Goal: Information Seeking & Learning: Compare options

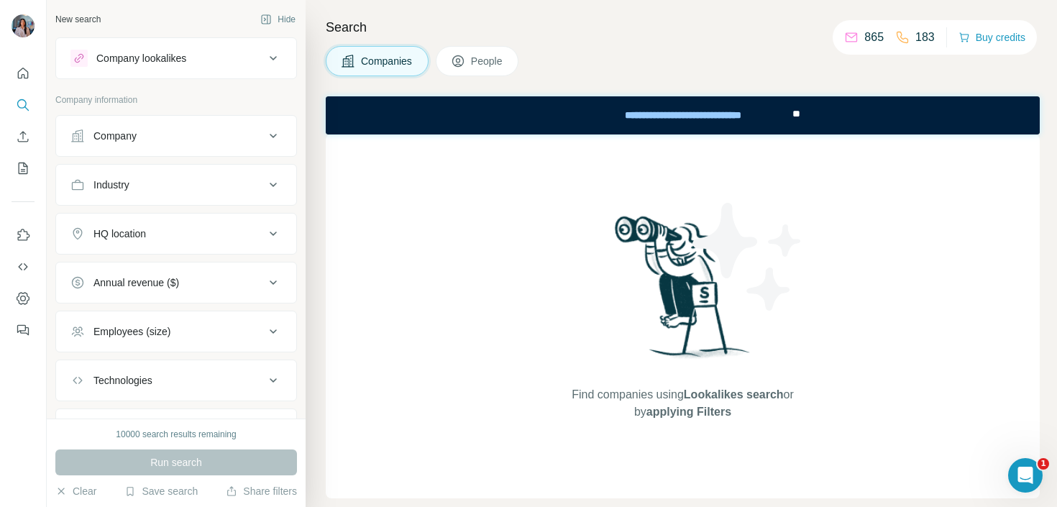
click at [240, 53] on div "Company lookalikes" at bounding box center [167, 58] width 194 height 17
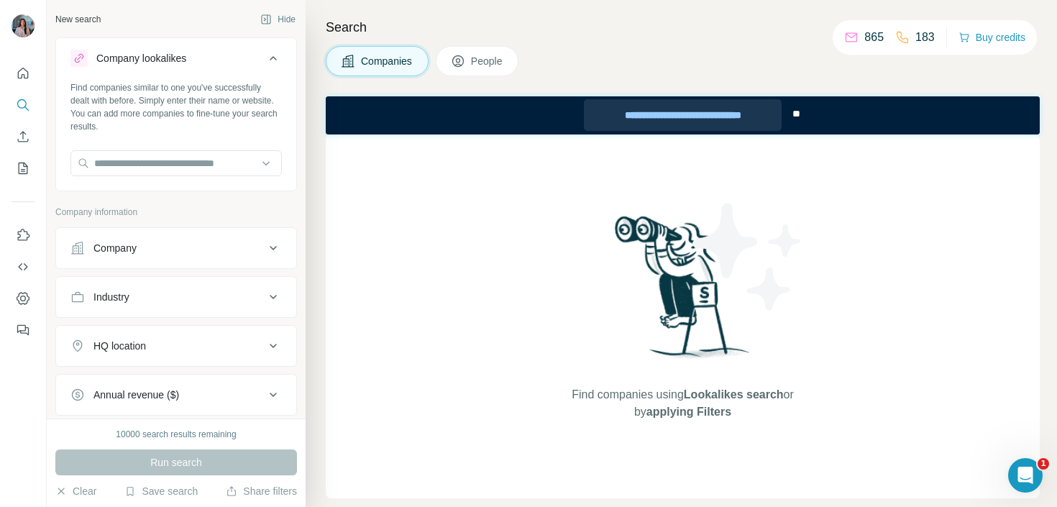
click at [642, 115] on div "**********" at bounding box center [683, 115] width 198 height 32
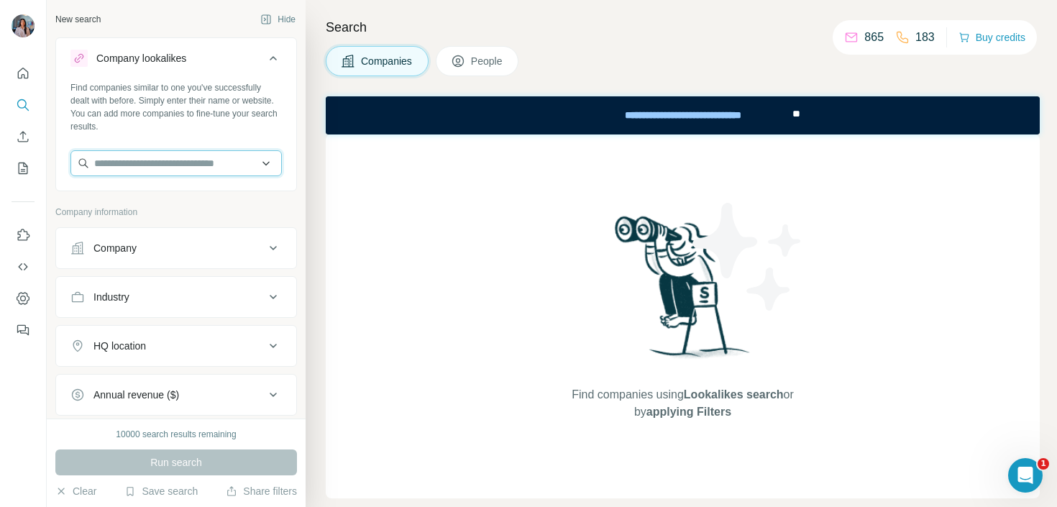
click at [210, 163] on input "text" at bounding box center [175, 163] width 211 height 26
click at [190, 170] on input "**********" at bounding box center [175, 163] width 211 height 26
click at [119, 168] on input "**********" at bounding box center [175, 163] width 211 height 26
click at [121, 168] on input "**********" at bounding box center [175, 163] width 211 height 26
click at [127, 168] on input "**********" at bounding box center [175, 163] width 211 height 26
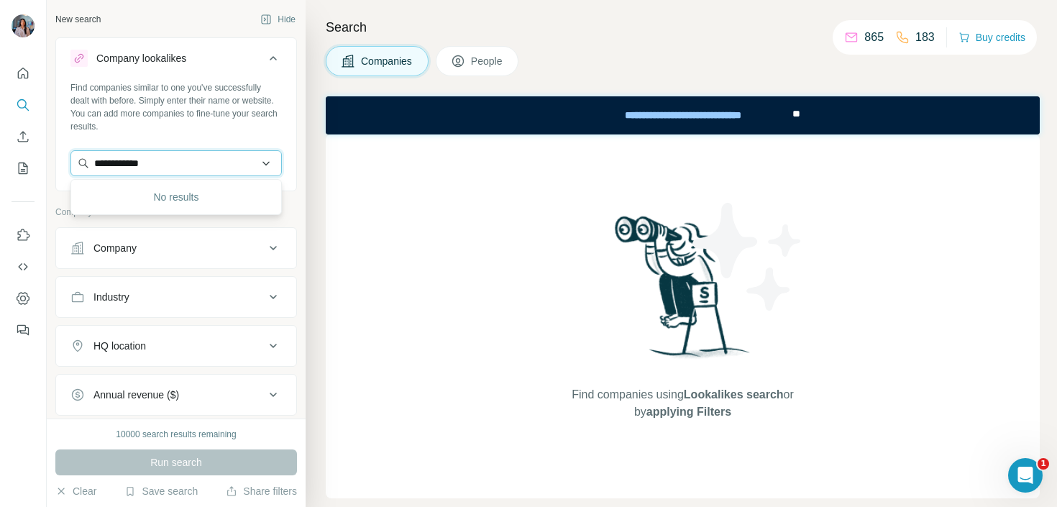
click at [122, 165] on input "**********" at bounding box center [175, 163] width 211 height 26
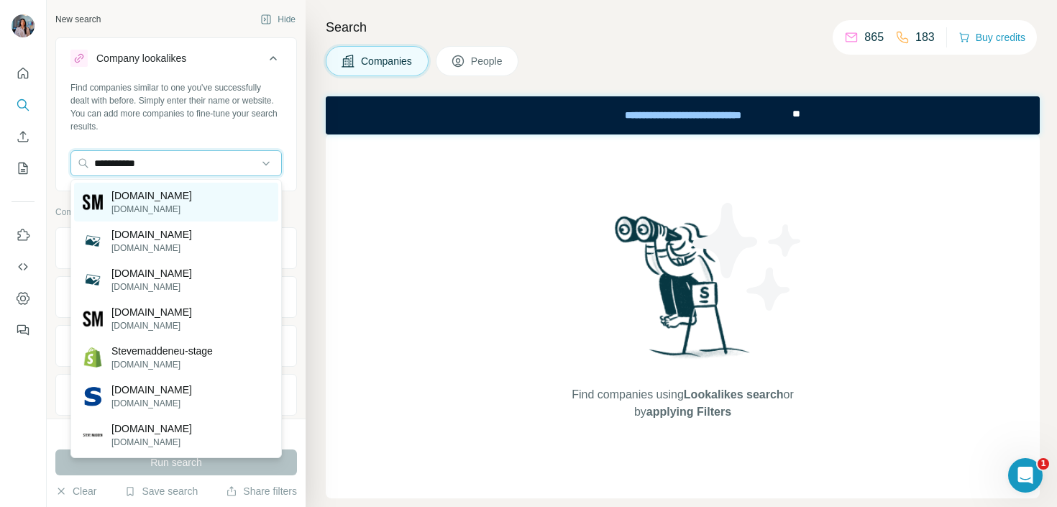
type input "**********"
click at [201, 194] on div "[DOMAIN_NAME] [DOMAIN_NAME]" at bounding box center [176, 202] width 204 height 39
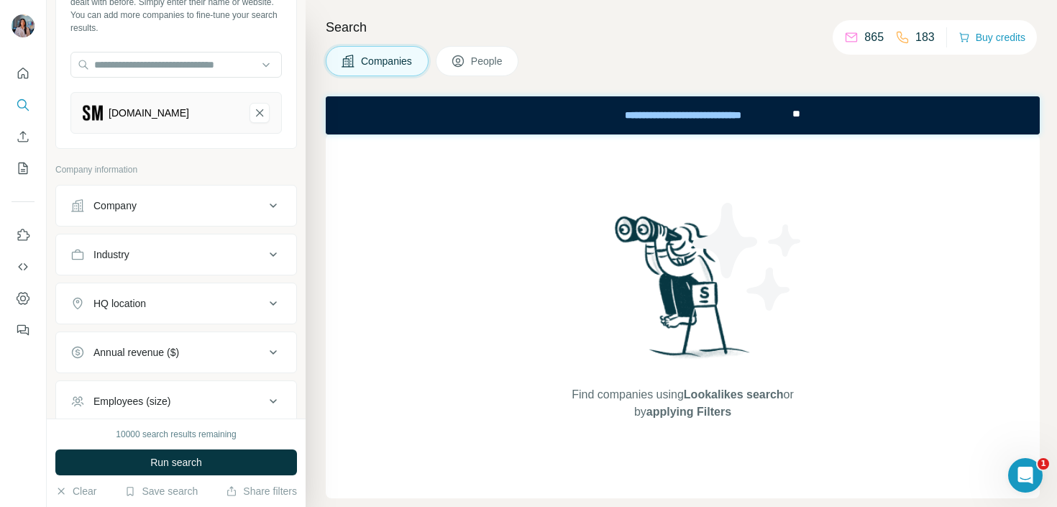
scroll to position [110, 0]
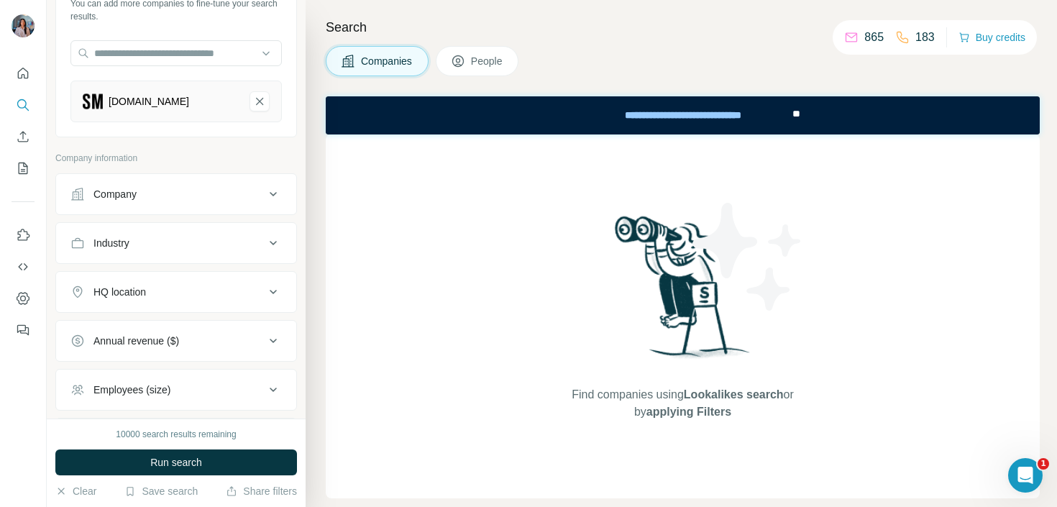
click at [176, 211] on button "Company" at bounding box center [176, 194] width 240 height 35
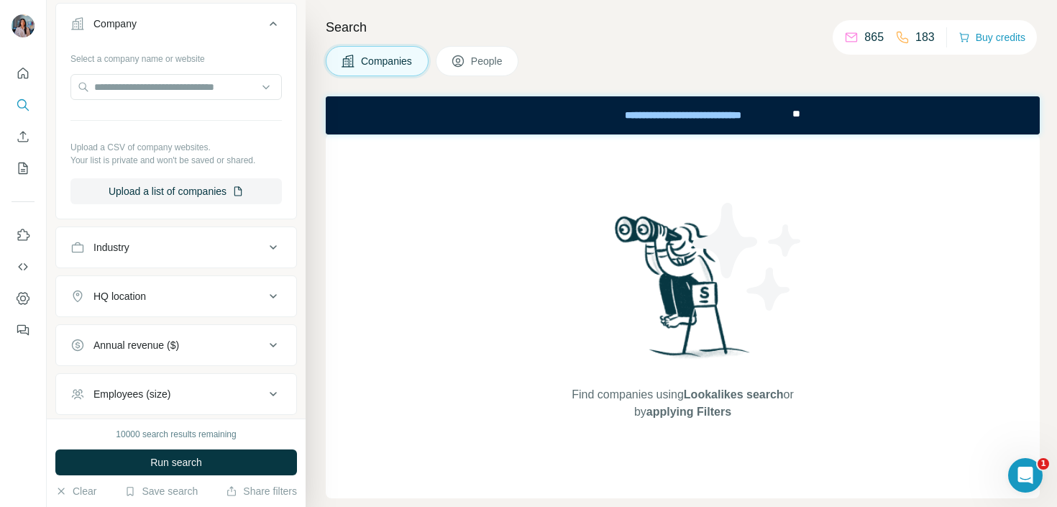
click at [144, 309] on button "HQ location" at bounding box center [176, 296] width 240 height 35
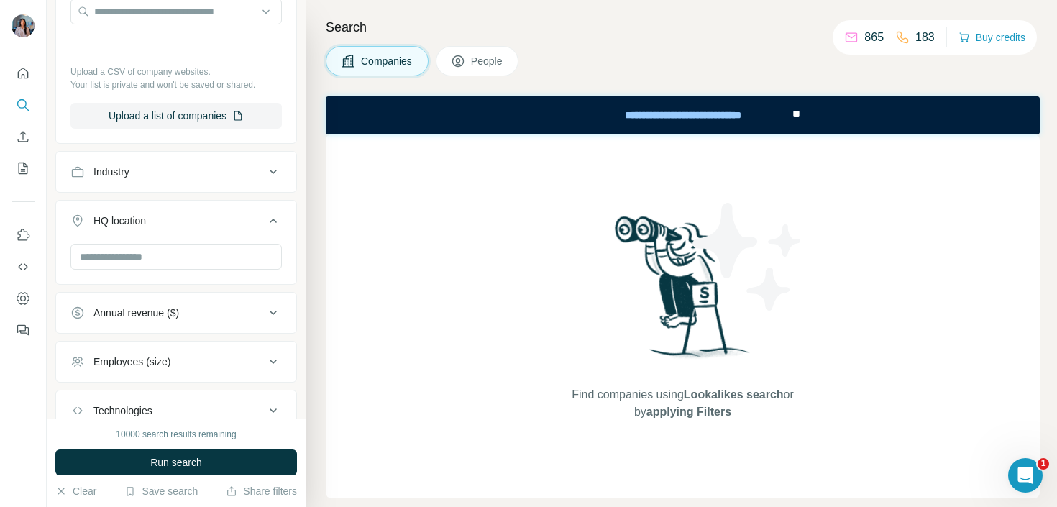
scroll to position [415, 0]
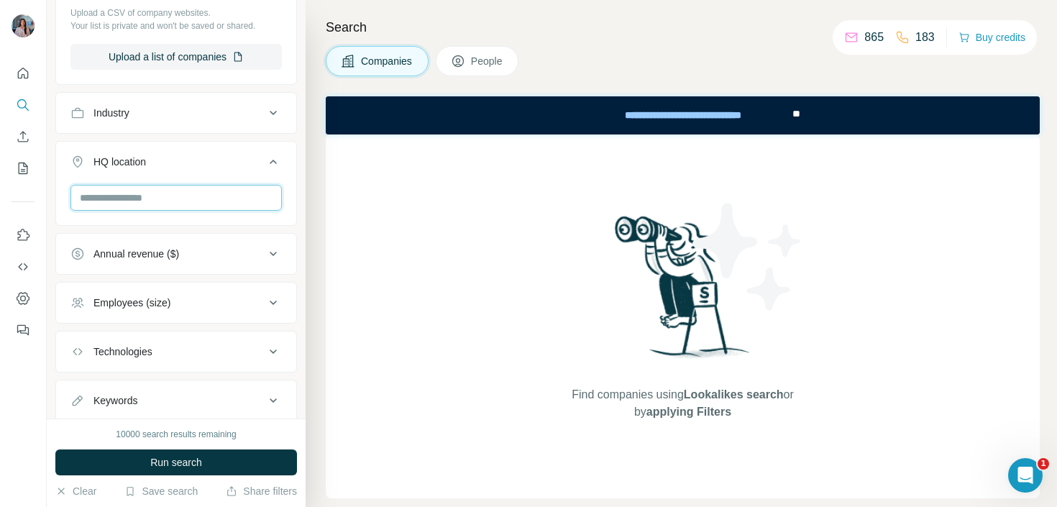
click at [170, 204] on input "text" at bounding box center [175, 198] width 211 height 26
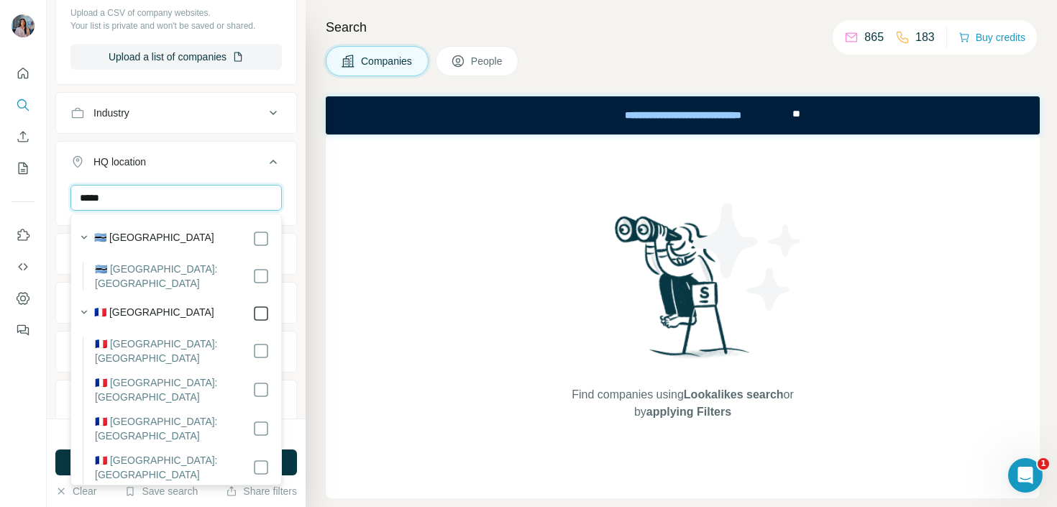
type input "*****"
click at [188, 212] on div "*****" at bounding box center [175, 199] width 211 height 29
click at [188, 210] on input "*****" at bounding box center [175, 198] width 211 height 26
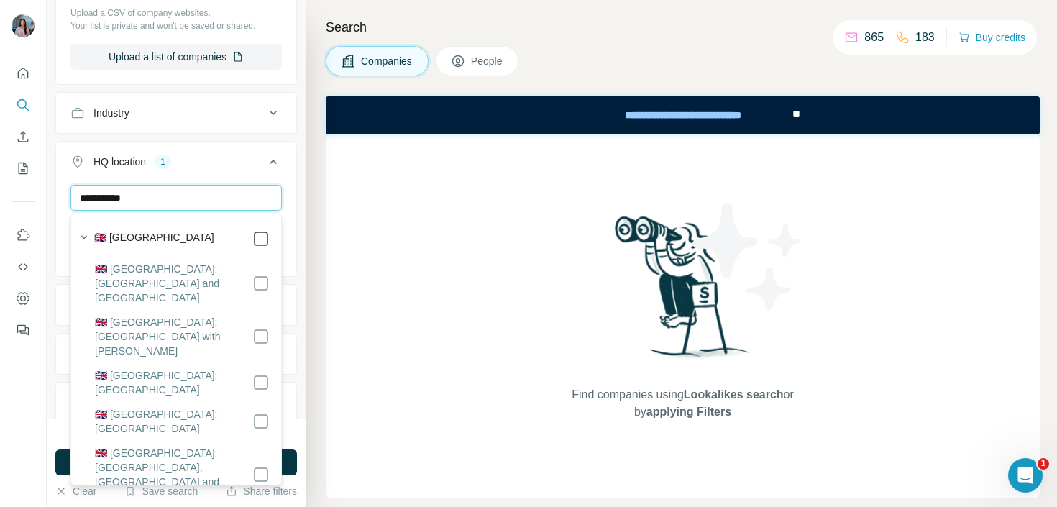
type input "**********"
click at [265, 230] on icon at bounding box center [261, 238] width 17 height 17
click at [255, 167] on div "HQ location 2" at bounding box center [167, 162] width 194 height 14
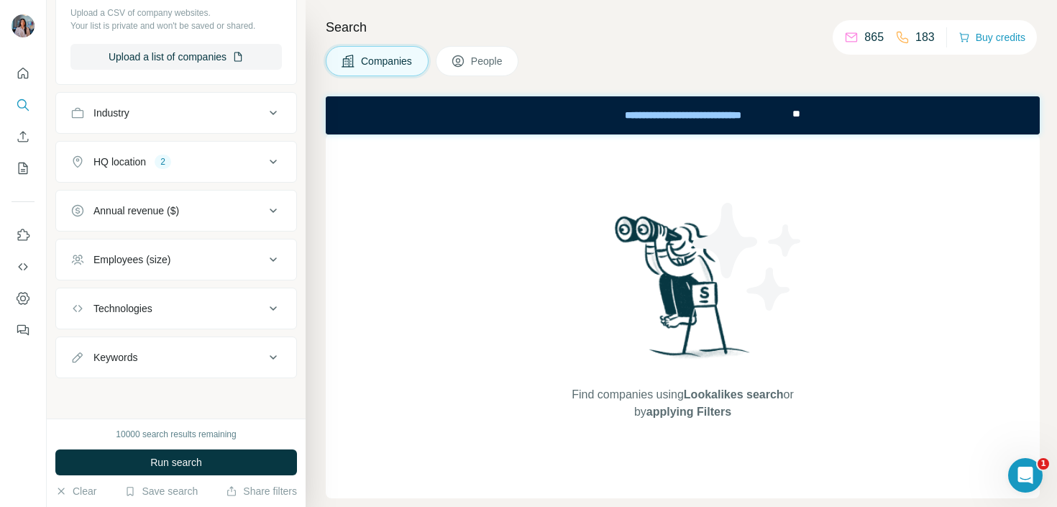
click at [226, 197] on button "Annual revenue ($)" at bounding box center [176, 211] width 240 height 35
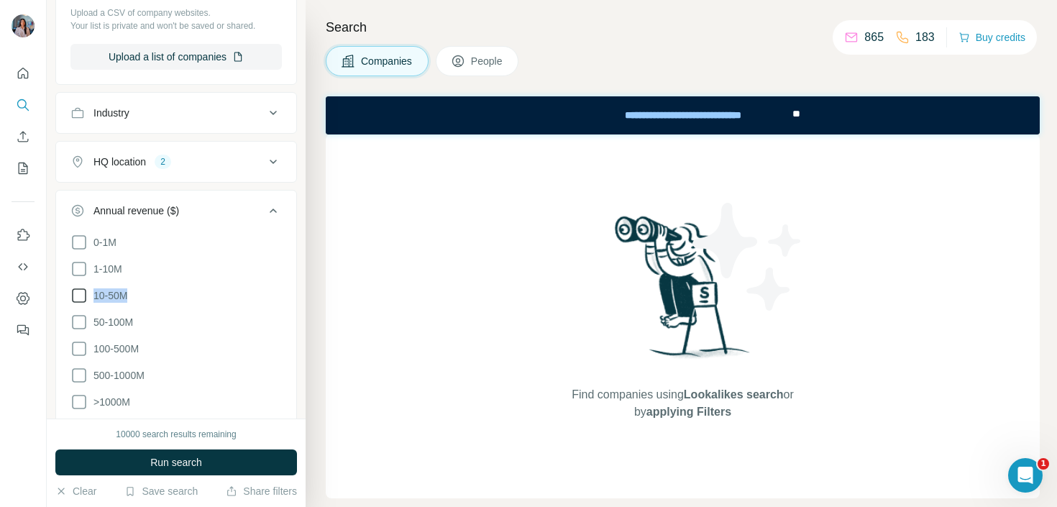
click at [127, 288] on span "10-50M" at bounding box center [108, 295] width 40 height 14
click at [117, 325] on span "50-100M" at bounding box center [110, 322] width 45 height 14
click at [117, 297] on span "10-50M" at bounding box center [108, 295] width 40 height 14
click at [117, 342] on span "100-500M" at bounding box center [113, 349] width 51 height 14
click at [117, 368] on span "500-1000M" at bounding box center [116, 375] width 57 height 14
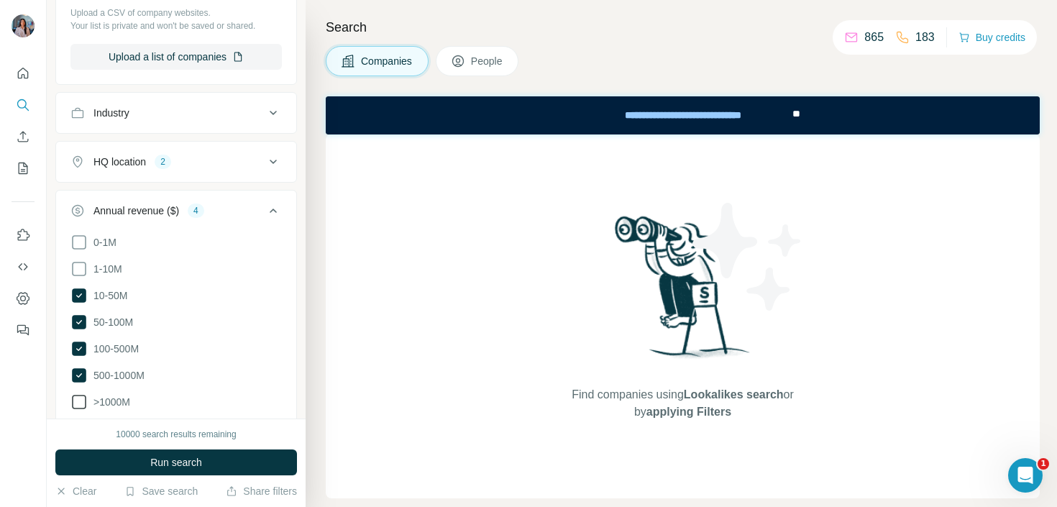
click at [115, 407] on label ">1000M" at bounding box center [100, 402] width 60 height 17
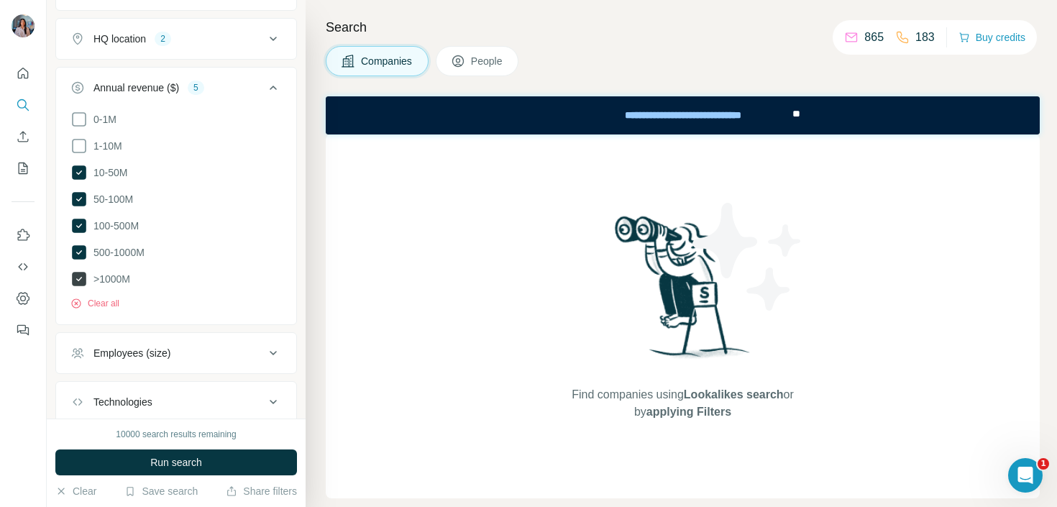
scroll to position [629, 0]
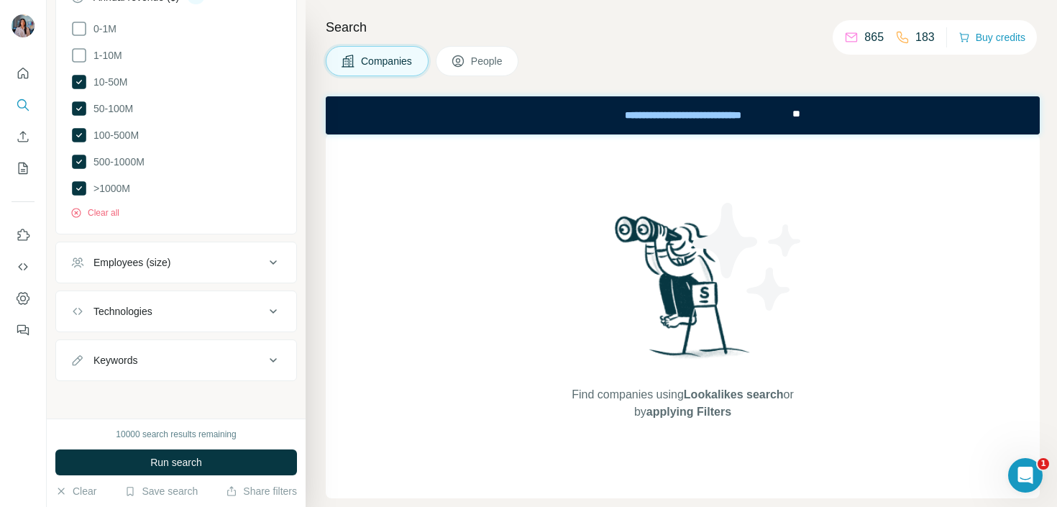
click at [155, 258] on div "Employees (size)" at bounding box center [132, 262] width 77 height 14
click at [150, 453] on button "Run search" at bounding box center [176, 463] width 242 height 26
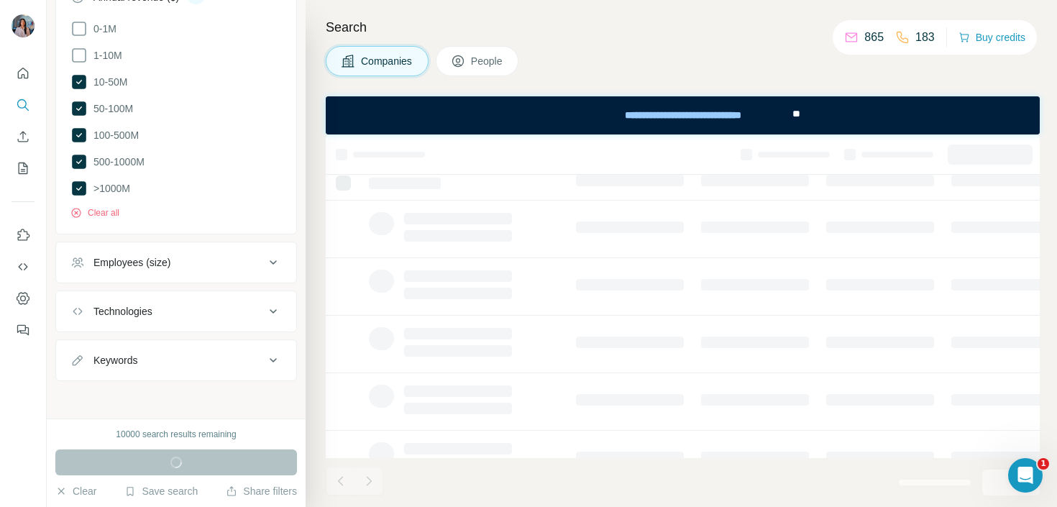
scroll to position [10, 0]
click at [899, 37] on icon at bounding box center [903, 37] width 14 height 14
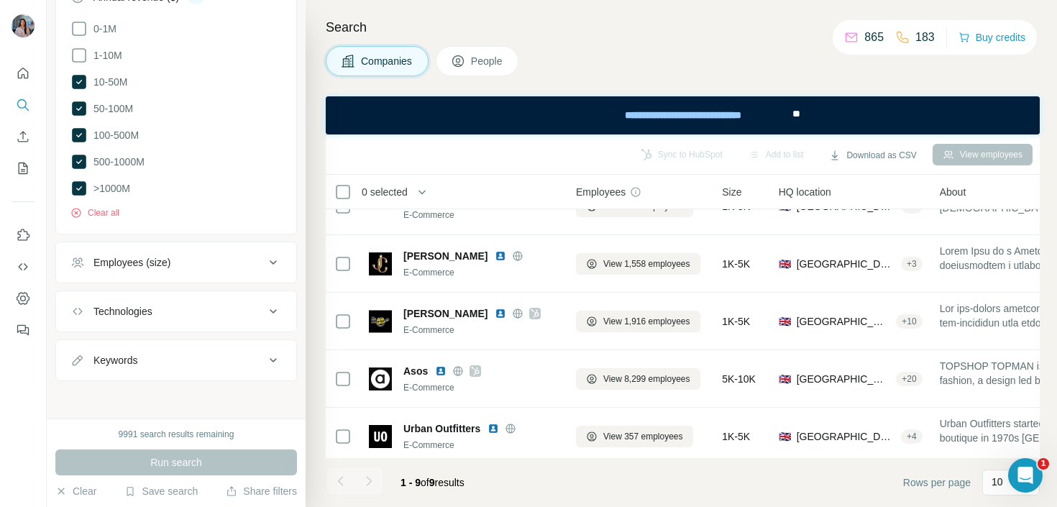
scroll to position [35, 0]
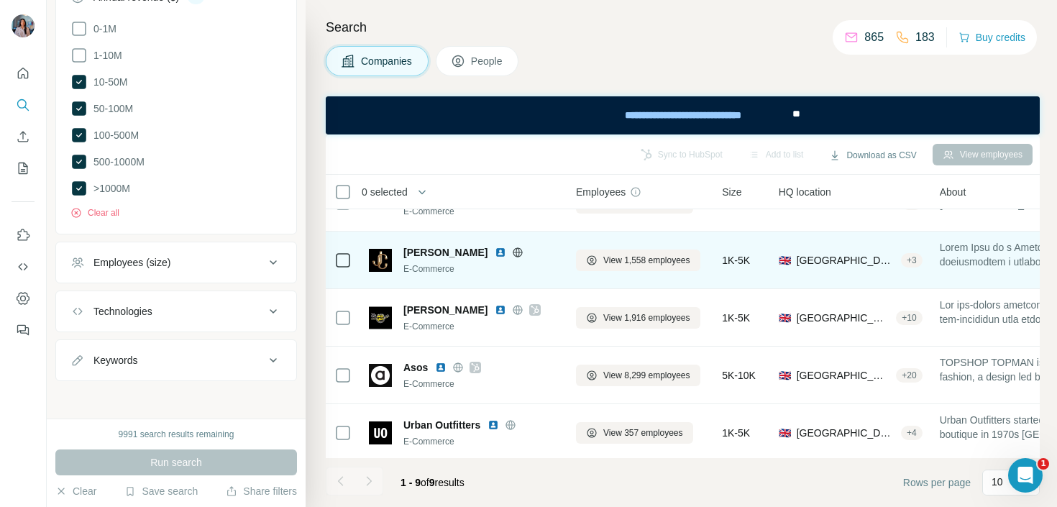
click at [495, 251] on img at bounding box center [501, 253] width 12 height 12
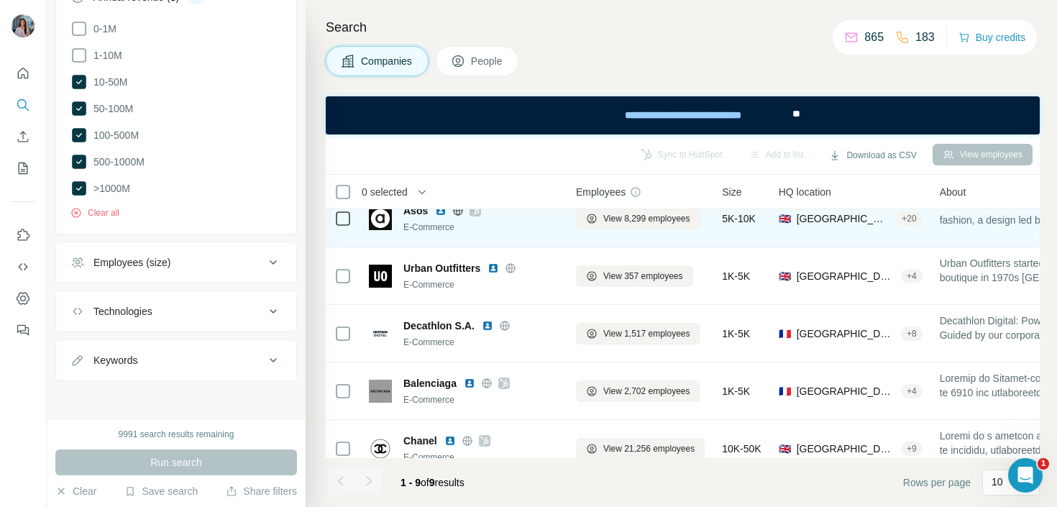
scroll to position [232, 0]
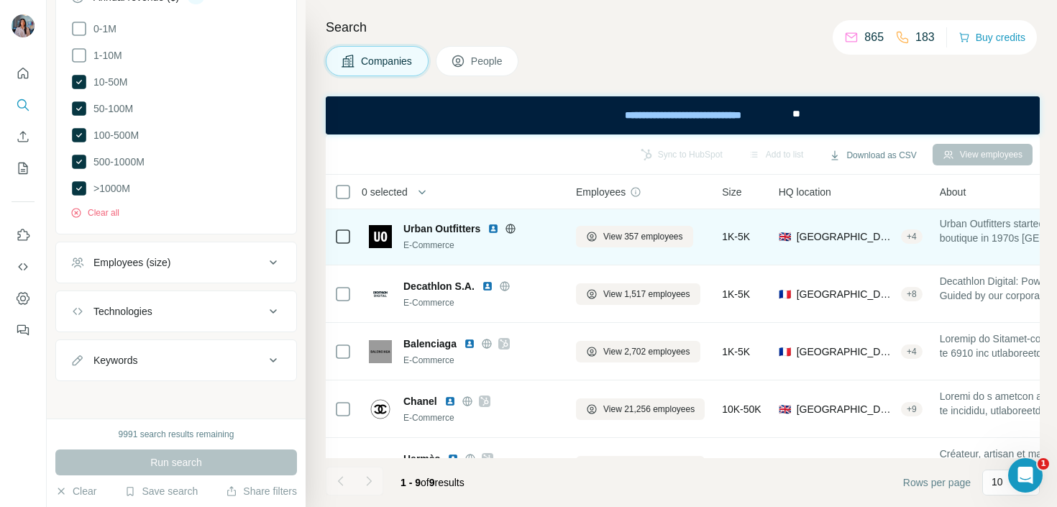
click at [495, 229] on img at bounding box center [494, 229] width 12 height 12
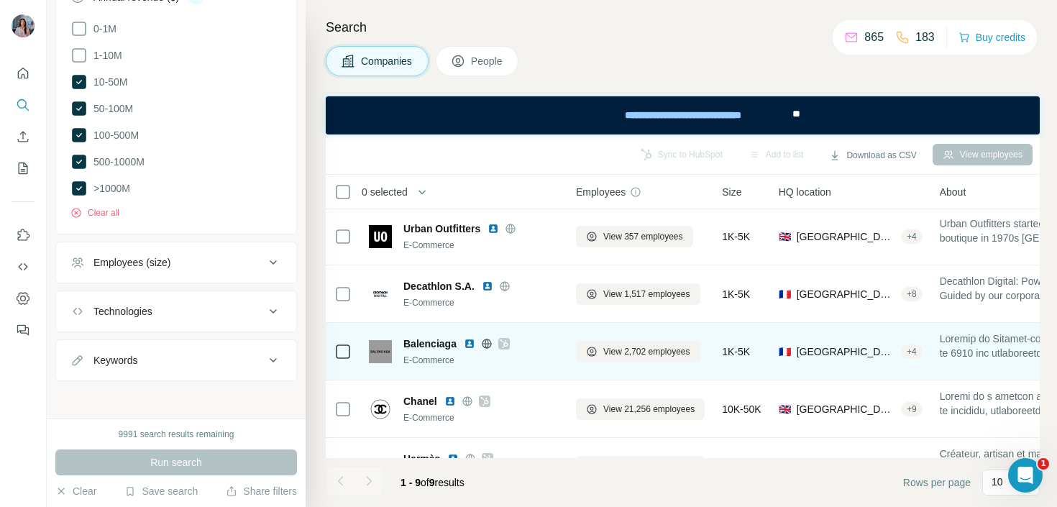
scroll to position [269, 0]
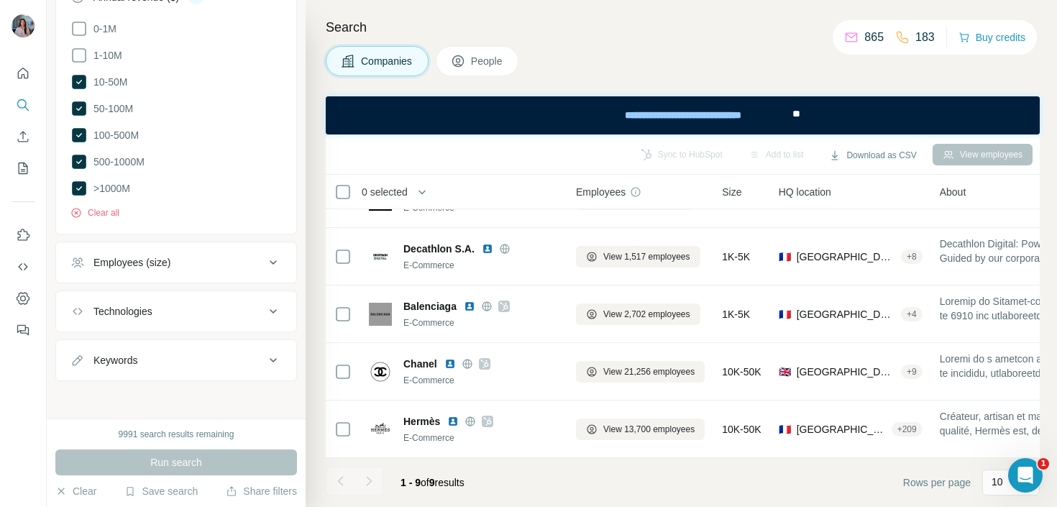
click at [375, 473] on div at bounding box center [369, 481] width 29 height 29
click at [363, 480] on div at bounding box center [369, 481] width 29 height 29
click at [988, 481] on div "10" at bounding box center [1012, 483] width 58 height 26
click at [1006, 376] on p "60" at bounding box center [1001, 372] width 12 height 14
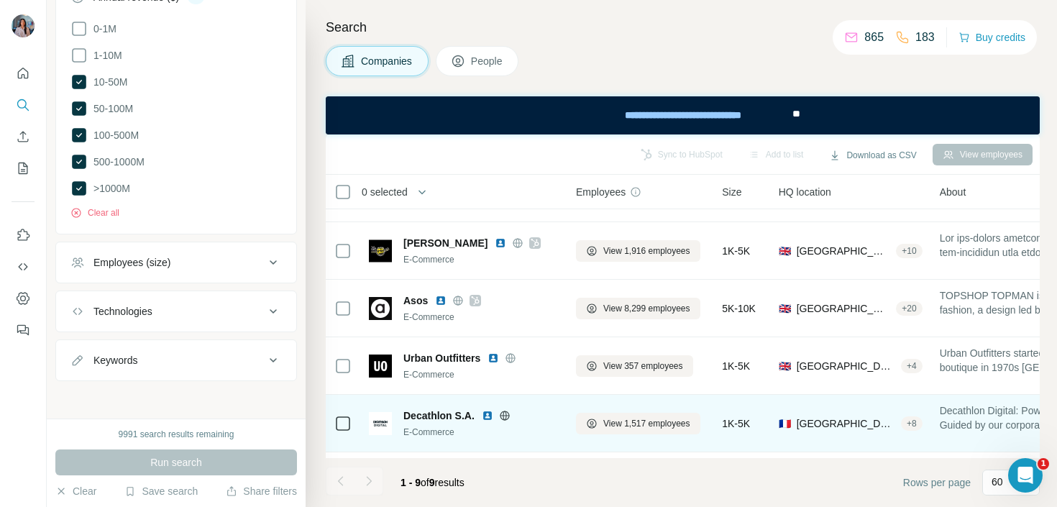
scroll to position [269, 0]
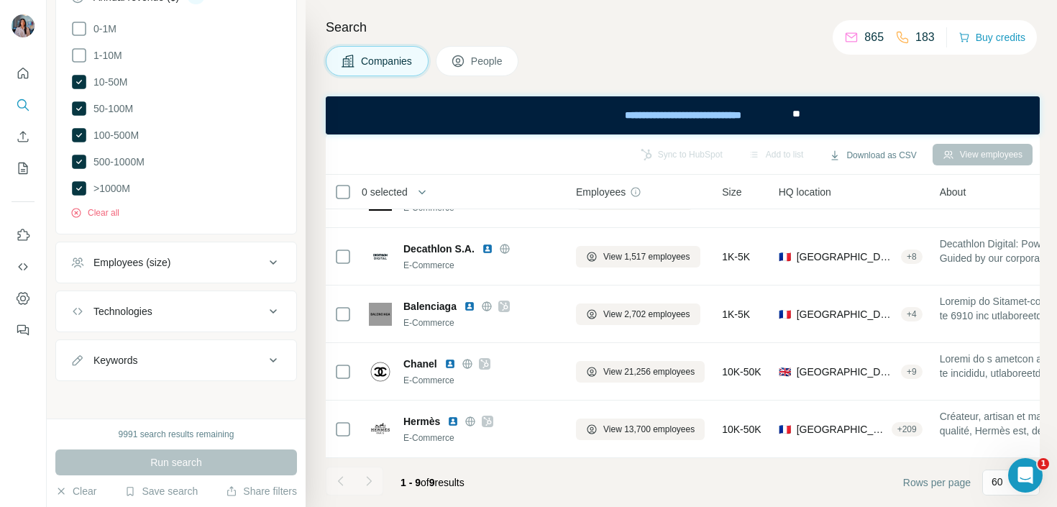
click at [375, 497] on li at bounding box center [369, 483] width 29 height 32
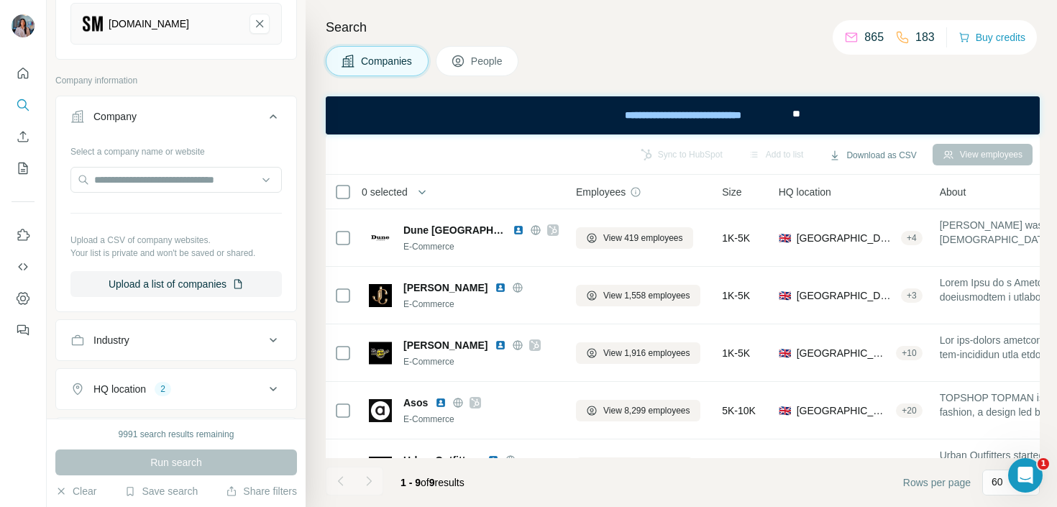
scroll to position [38, 0]
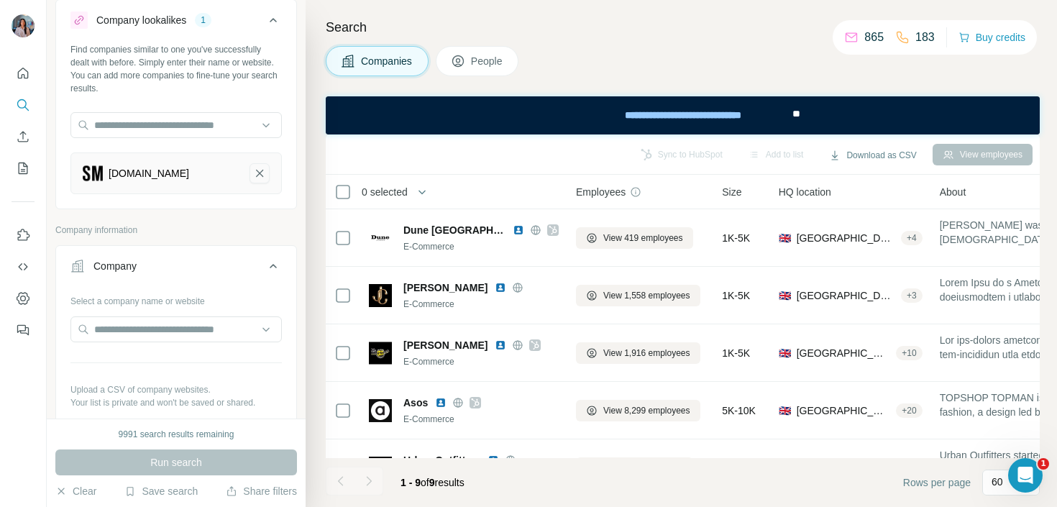
click at [263, 167] on icon "stevemadden.in-remove-button" at bounding box center [259, 173] width 13 height 14
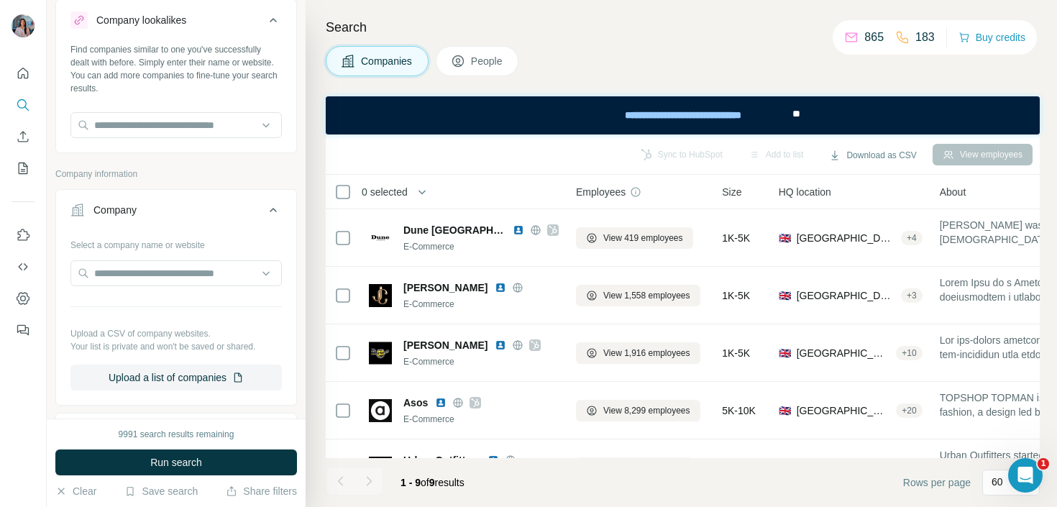
click at [226, 107] on div "Find companies similar to one you've successfully dealt with before. Simply ent…" at bounding box center [176, 96] width 240 height 106
click at [226, 124] on input "text" at bounding box center [175, 125] width 211 height 26
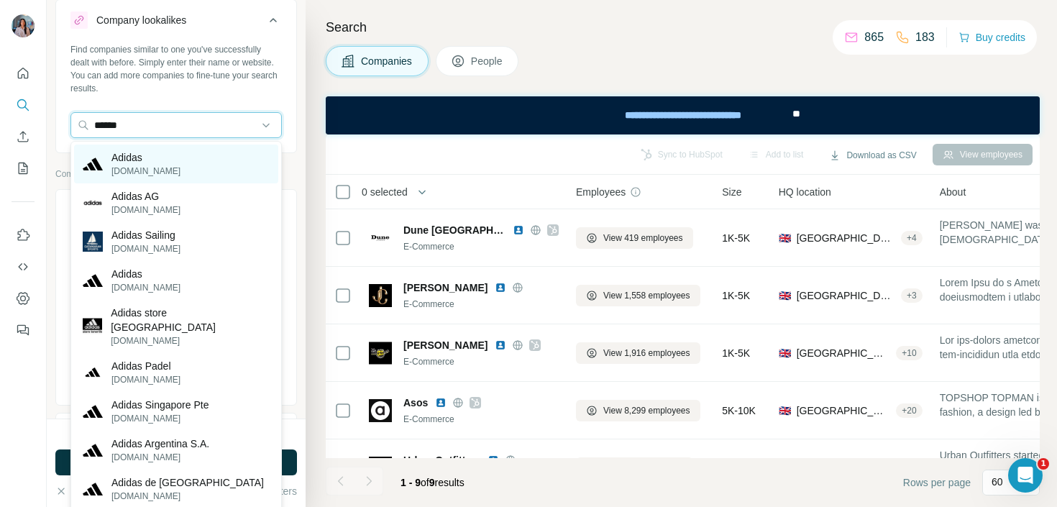
type input "******"
click at [136, 163] on p "Adidas" at bounding box center [146, 157] width 69 height 14
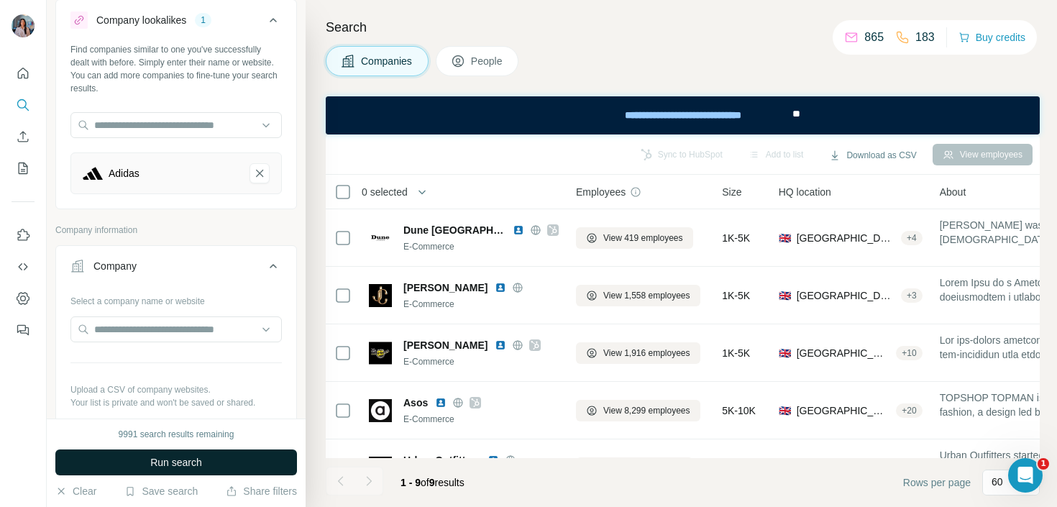
click at [181, 456] on span "Run search" at bounding box center [176, 462] width 52 height 14
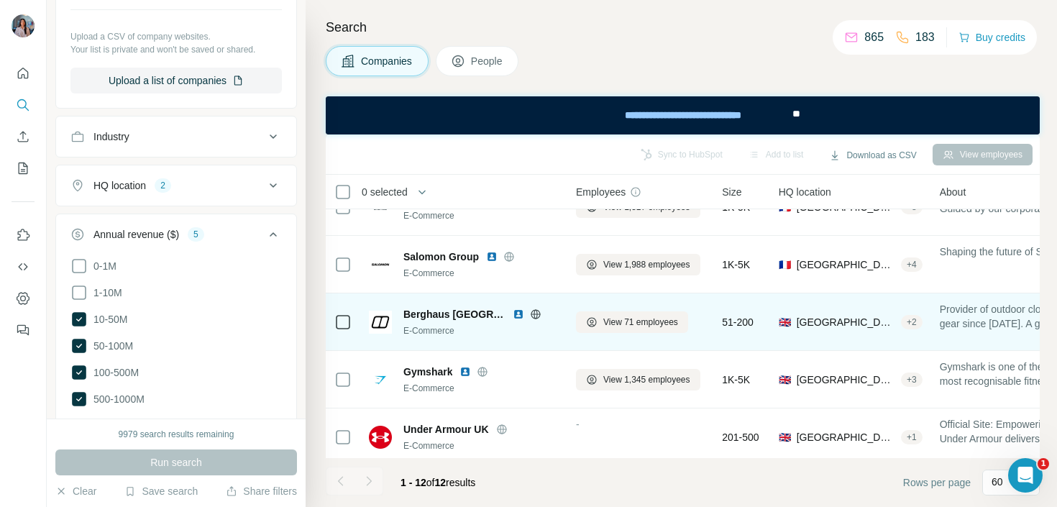
scroll to position [39, 0]
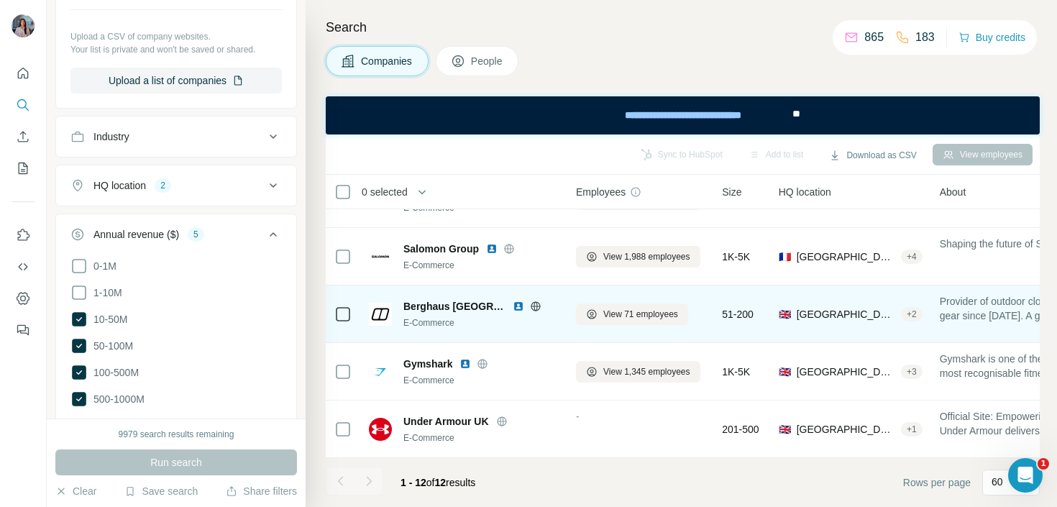
click at [513, 304] on img at bounding box center [519, 307] width 12 height 12
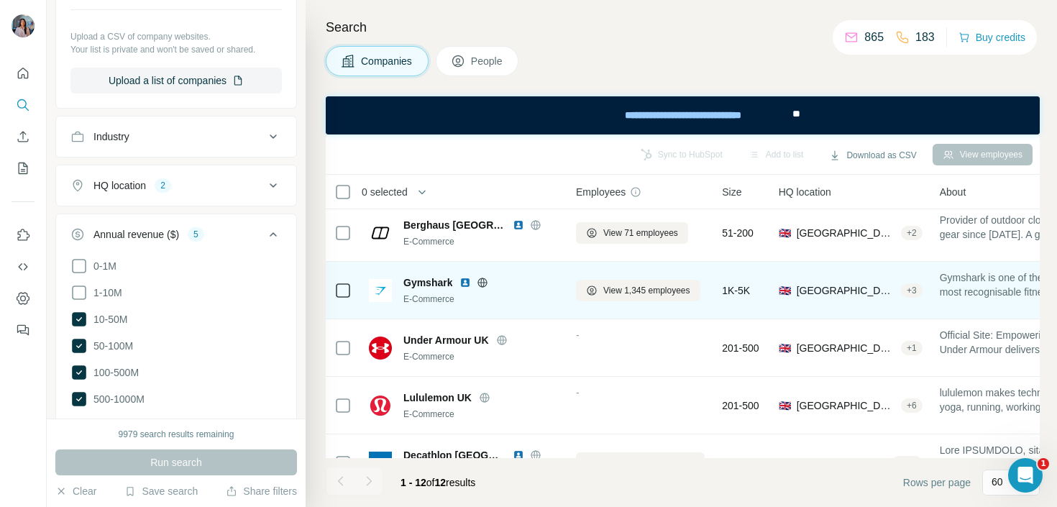
scroll to position [122, 0]
click at [468, 283] on img at bounding box center [466, 282] width 12 height 12
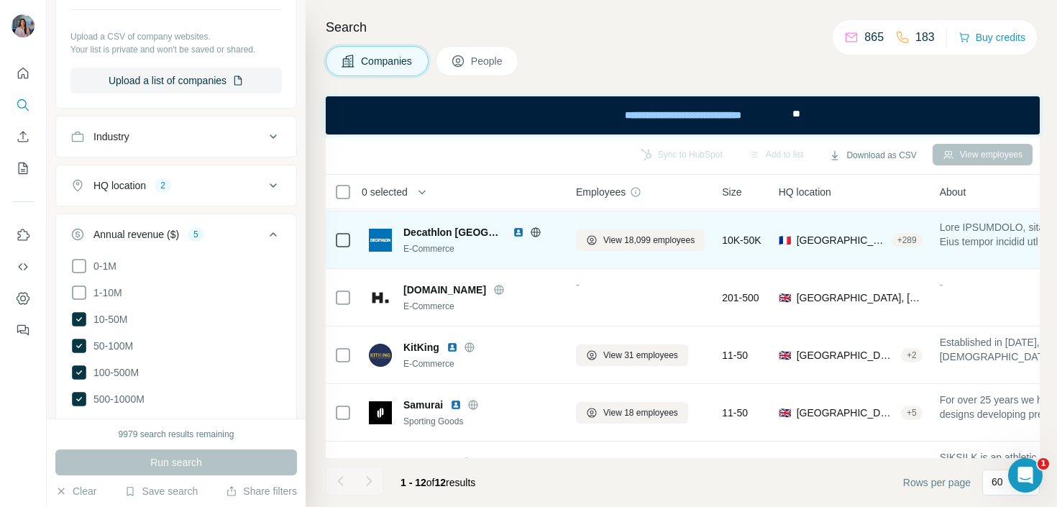
scroll to position [376, 0]
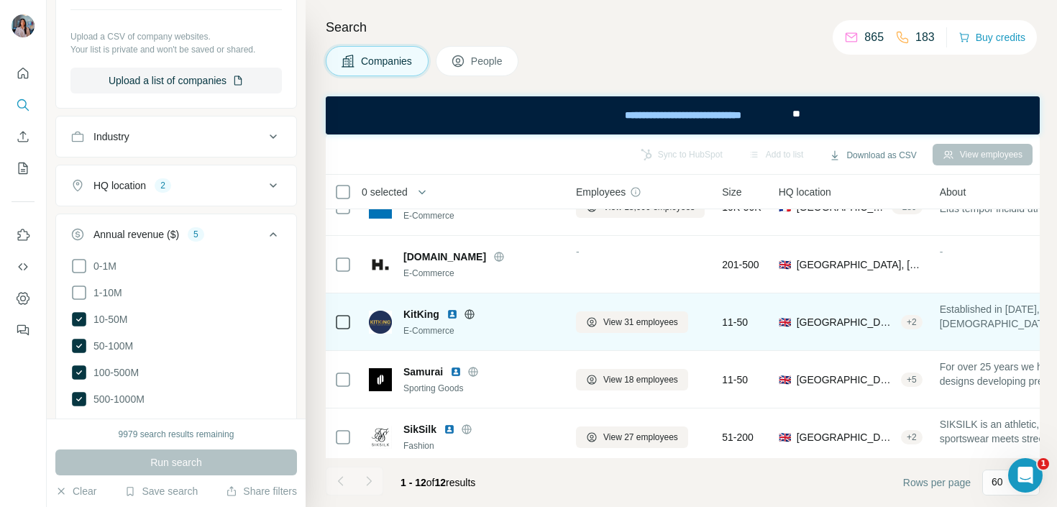
click at [455, 314] on img at bounding box center [453, 315] width 12 height 12
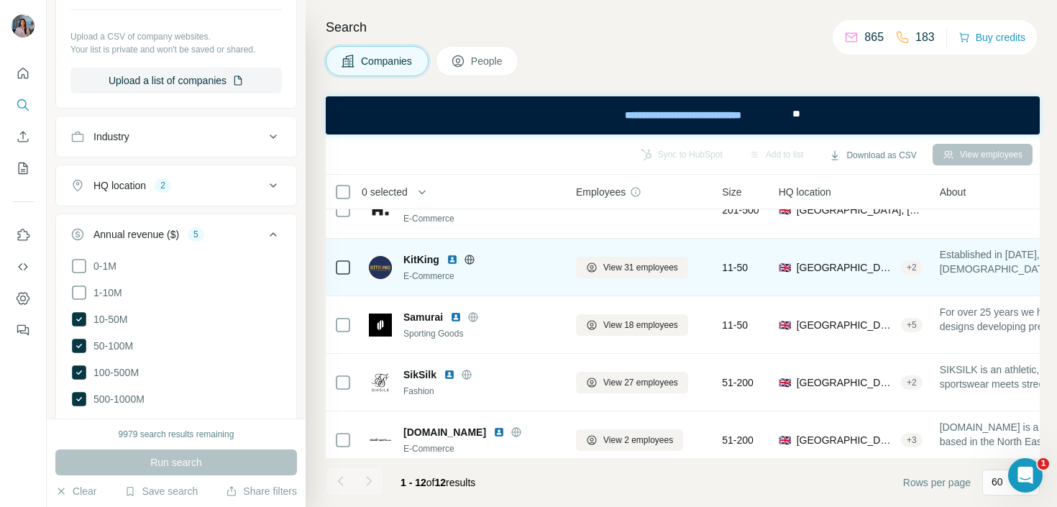
scroll to position [442, 0]
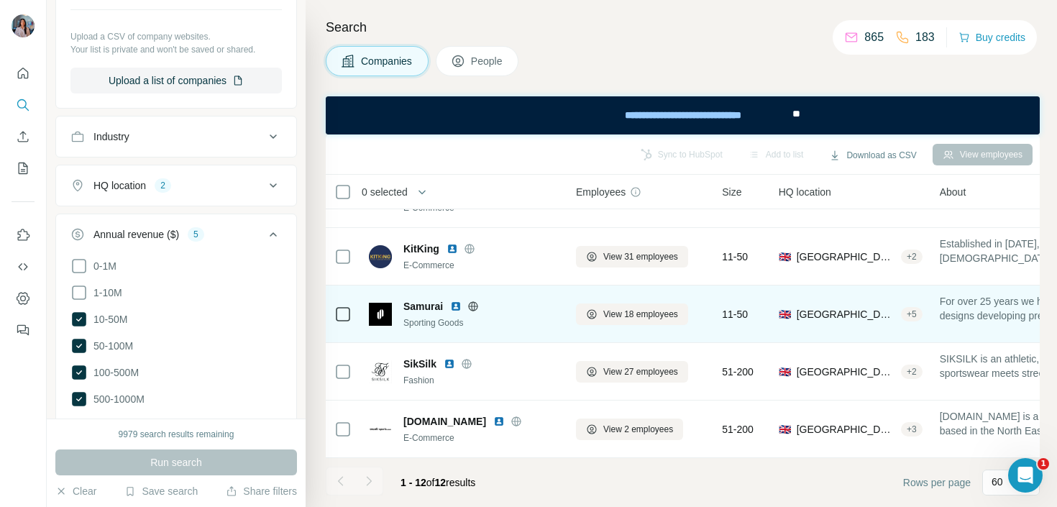
click at [453, 309] on img at bounding box center [456, 307] width 12 height 12
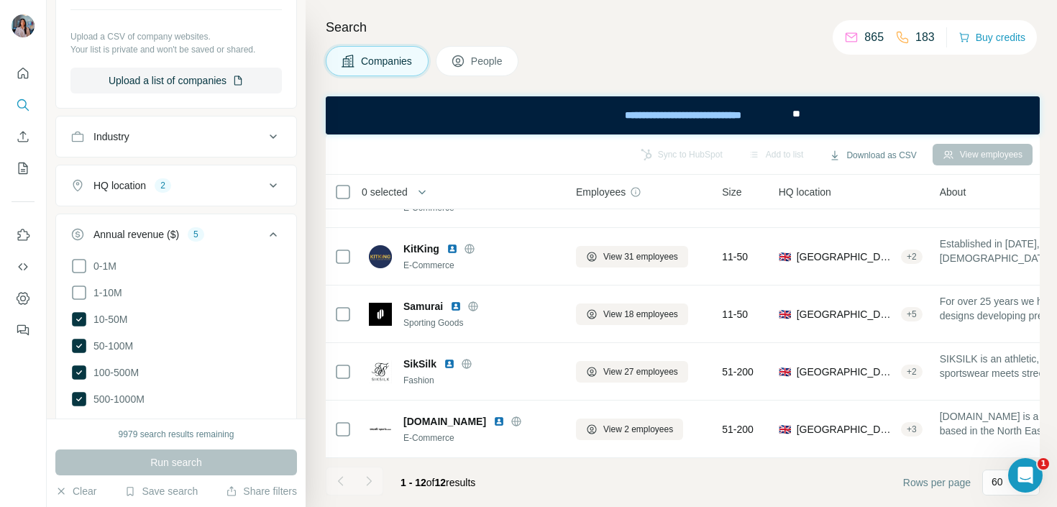
click at [370, 480] on div at bounding box center [369, 481] width 29 height 29
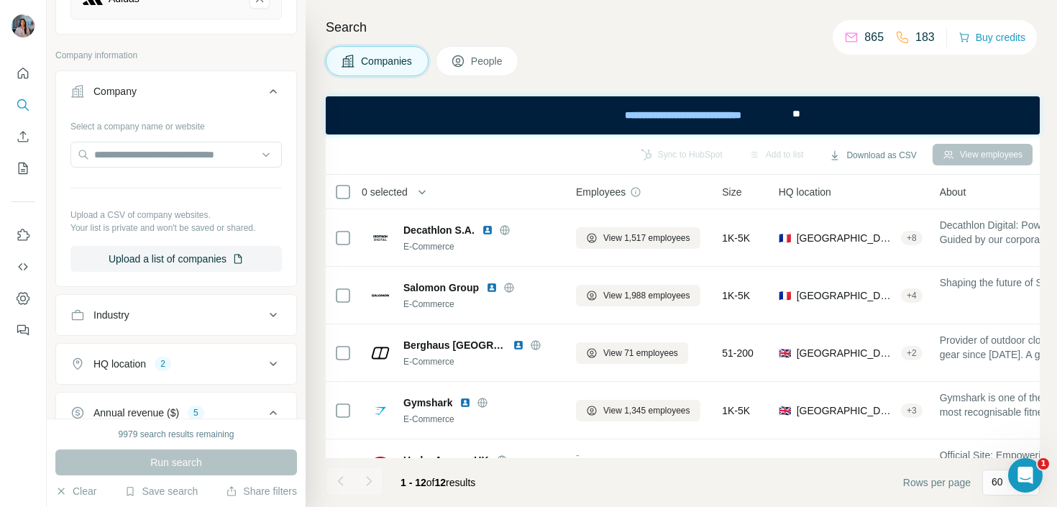
scroll to position [0, 0]
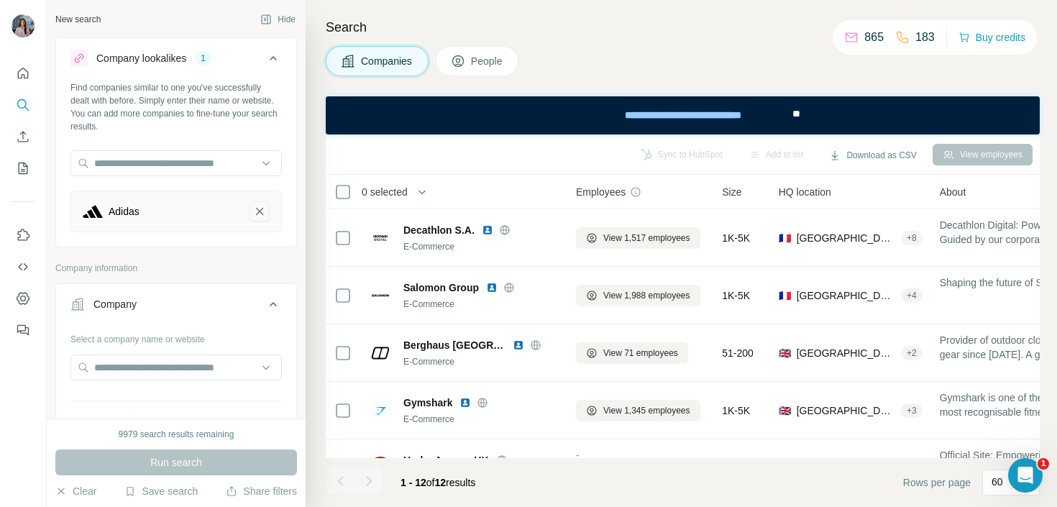
click at [260, 213] on icon "Adidas-remove-button" at bounding box center [259, 211] width 13 height 14
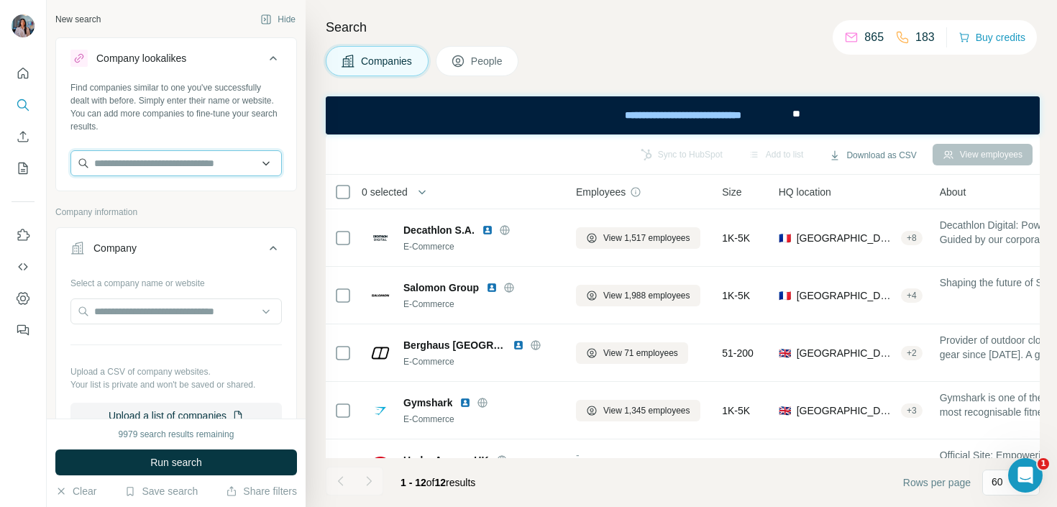
click at [203, 163] on input "text" at bounding box center [175, 163] width 211 height 26
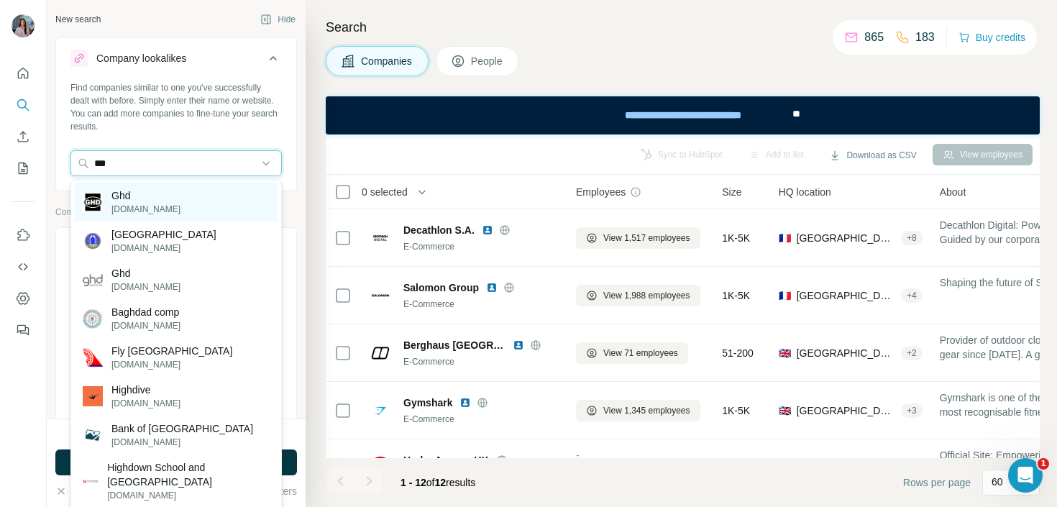
type input "***"
click at [191, 207] on div "Ghd [DOMAIN_NAME]" at bounding box center [176, 202] width 204 height 39
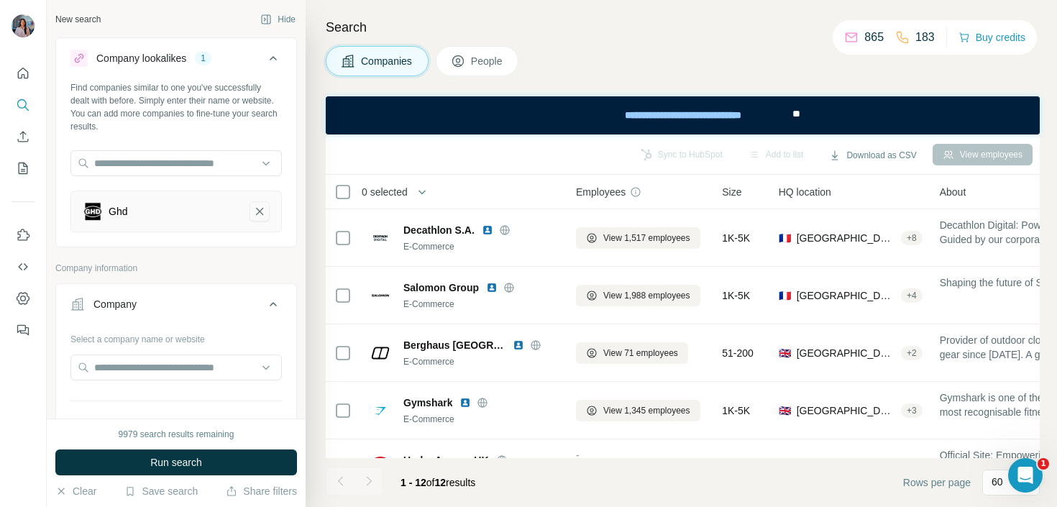
click at [259, 211] on icon "Ghd-remove-button" at bounding box center [259, 211] width 13 height 14
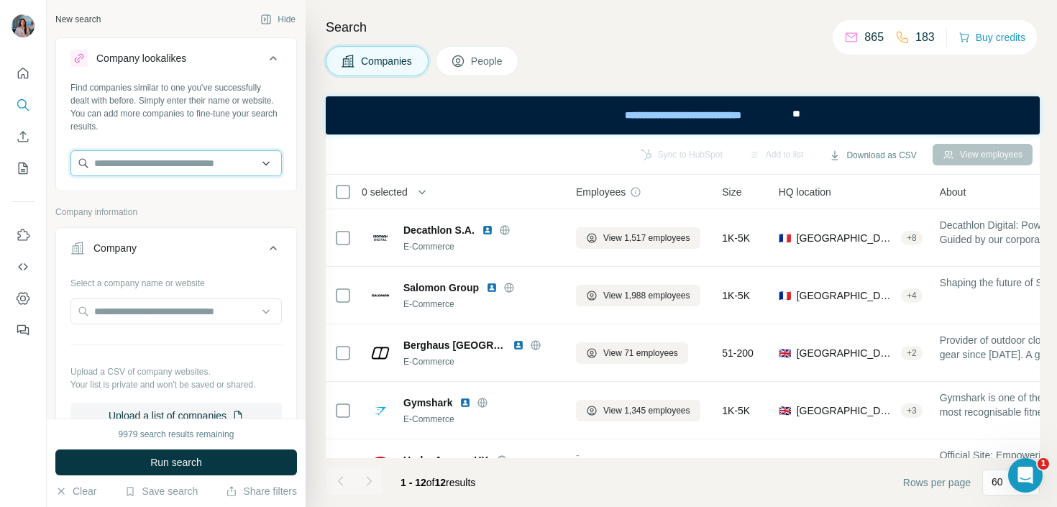
click at [209, 155] on input "text" at bounding box center [175, 163] width 211 height 26
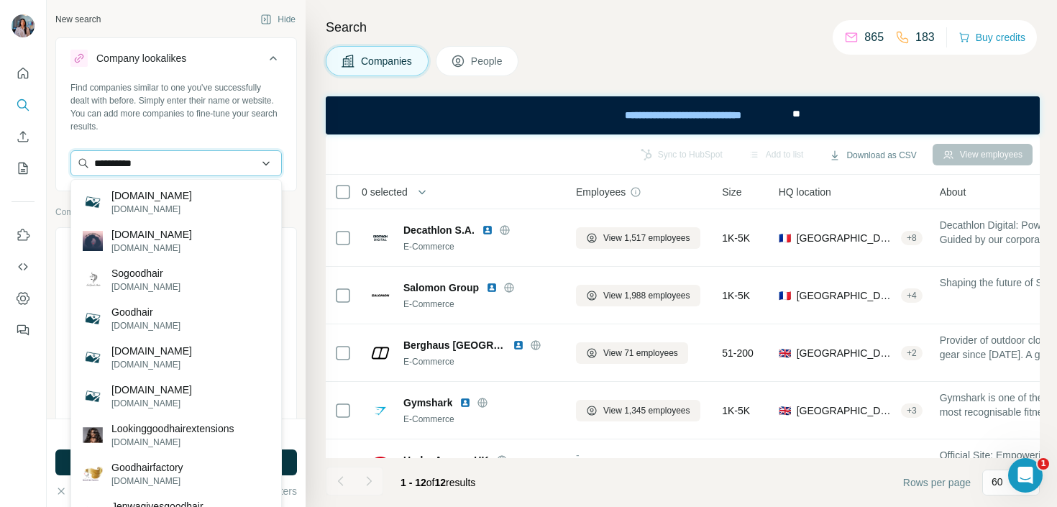
type input "**********"
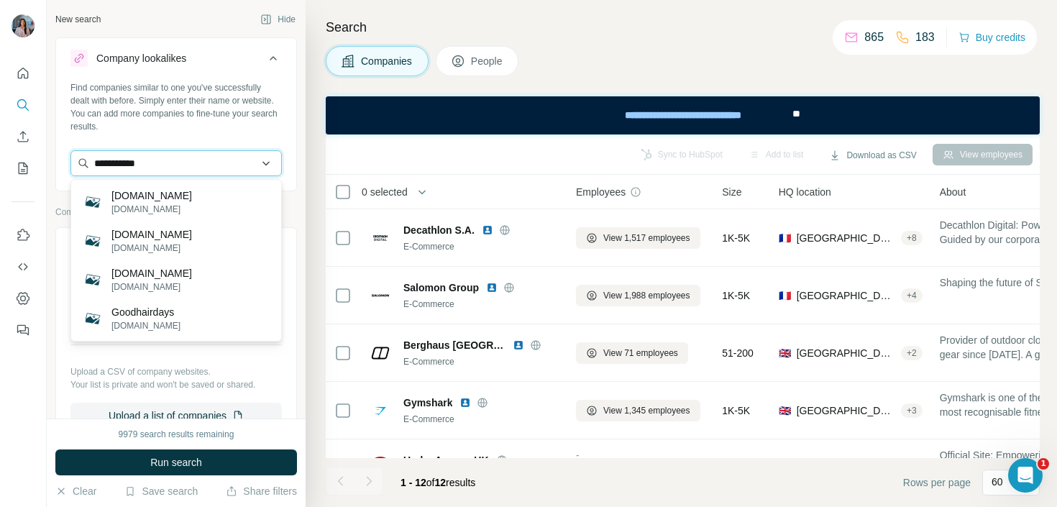
click at [222, 158] on input "**********" at bounding box center [175, 163] width 211 height 26
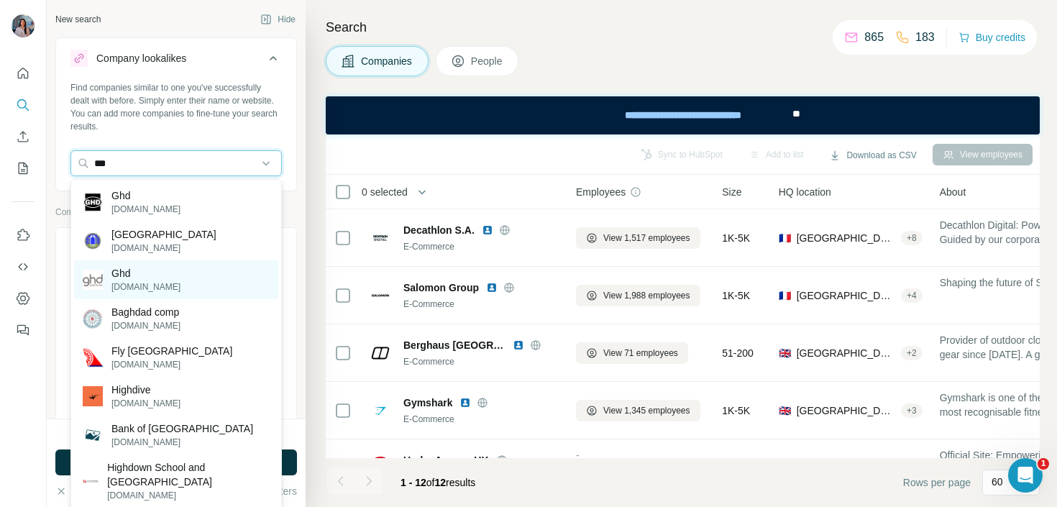
type input "***"
click at [152, 278] on p "Ghd" at bounding box center [146, 273] width 69 height 14
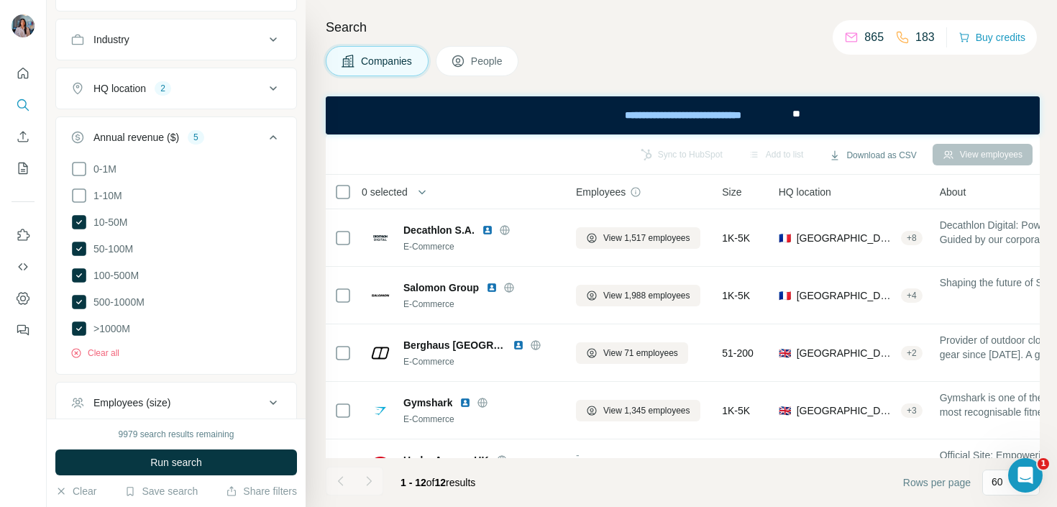
scroll to position [491, 0]
click at [183, 89] on div "HQ location 2" at bounding box center [167, 86] width 194 height 14
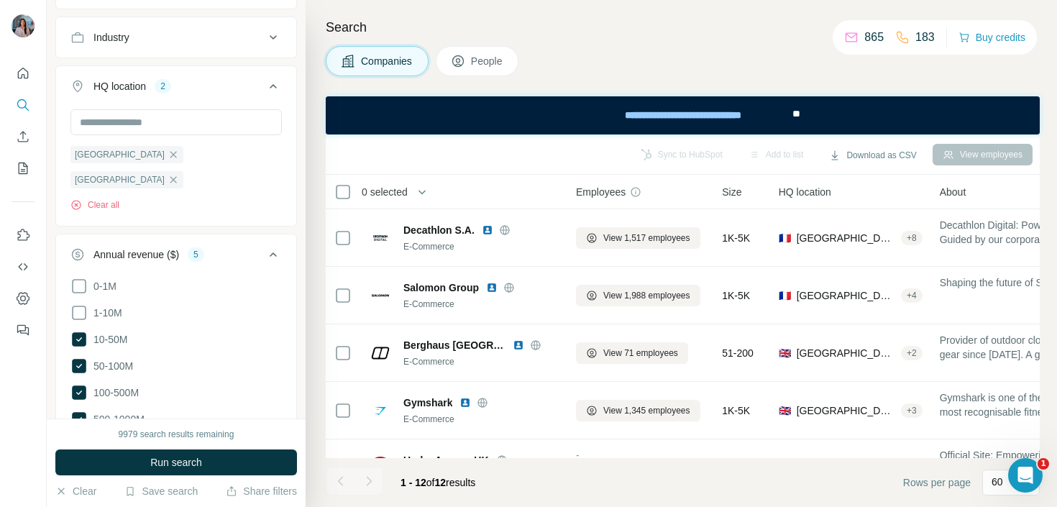
click at [183, 91] on div "HQ location 2" at bounding box center [167, 86] width 194 height 14
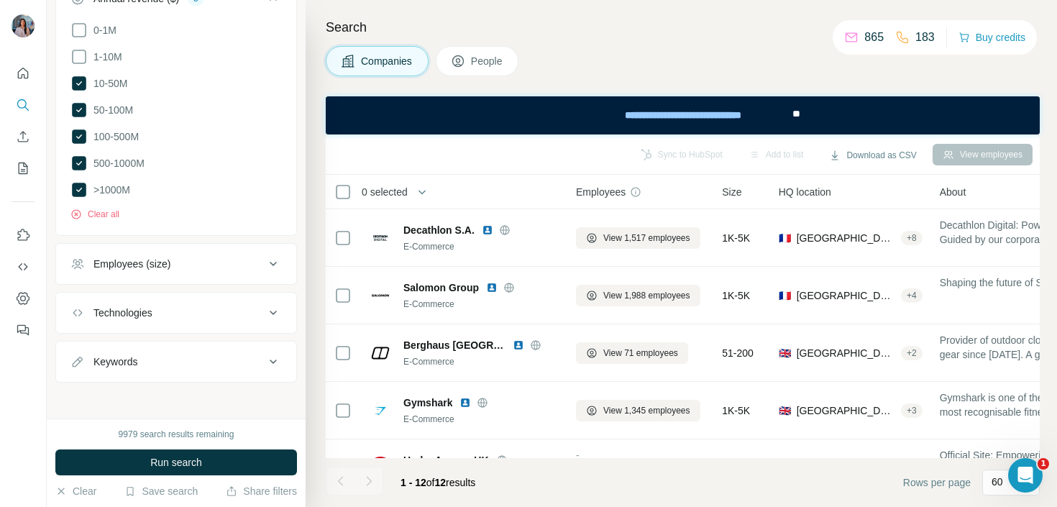
scroll to position [629, 0]
click at [134, 472] on button "Run search" at bounding box center [176, 463] width 242 height 26
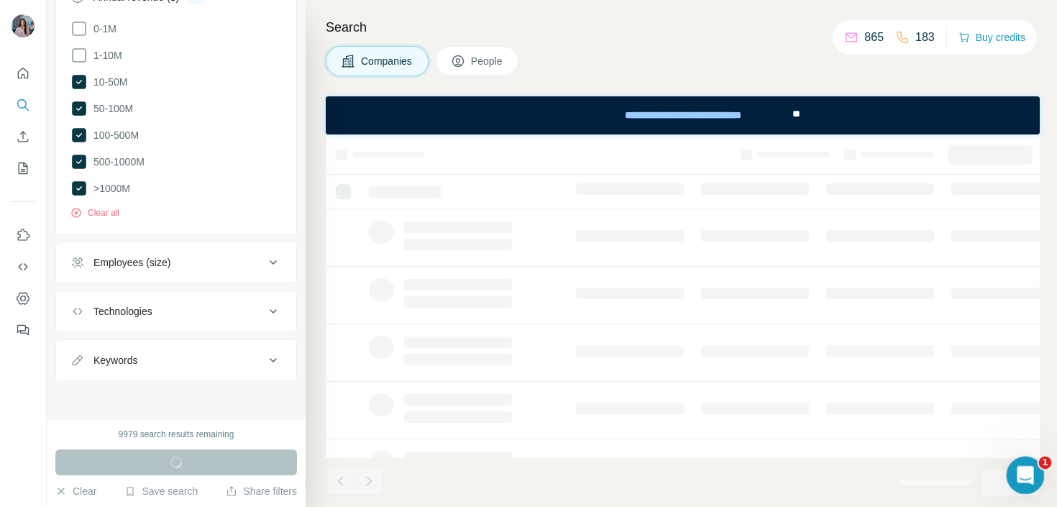
click at [1019, 483] on div "Ouvrir le Messenger Intercom" at bounding box center [1023, 473] width 47 height 47
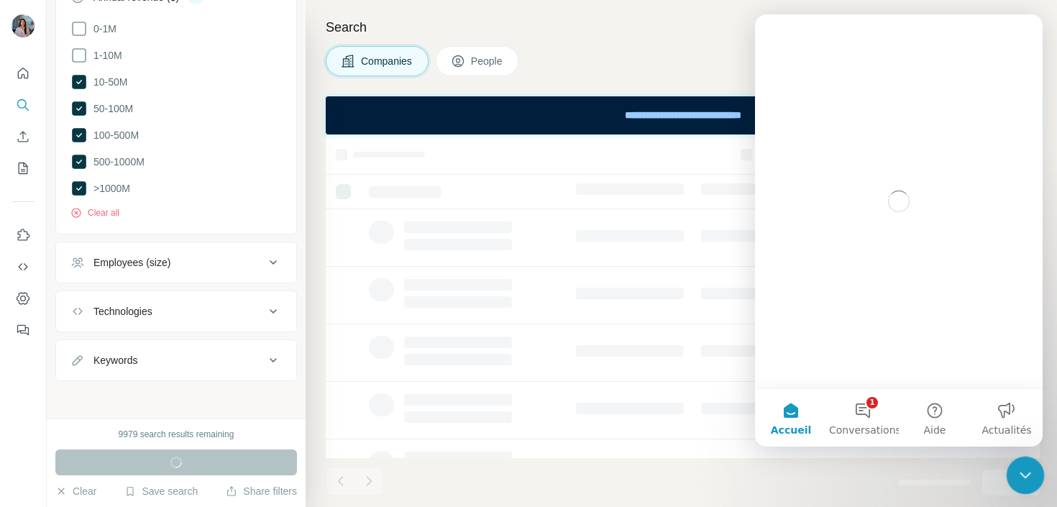
scroll to position [0, 0]
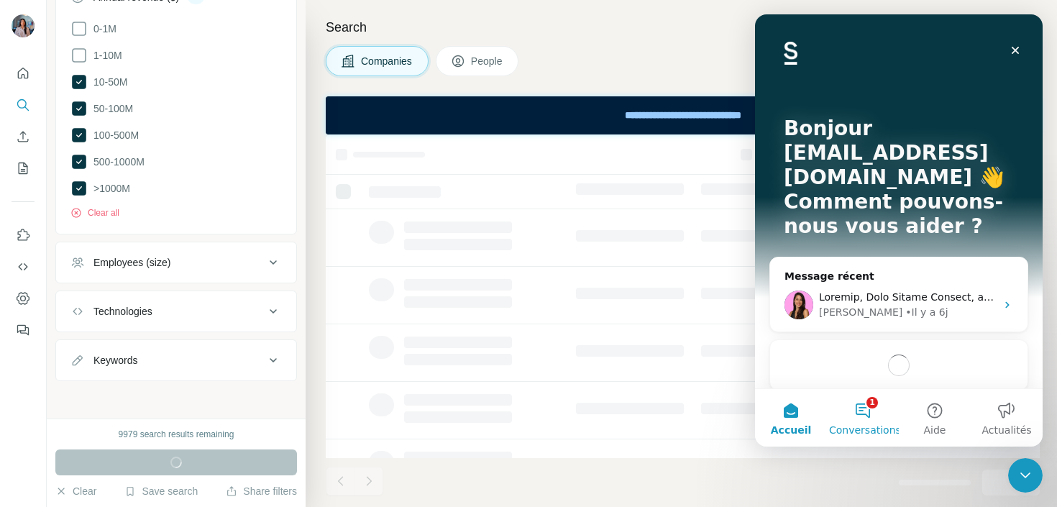
click at [863, 406] on button "1 Conversations" at bounding box center [863, 418] width 72 height 58
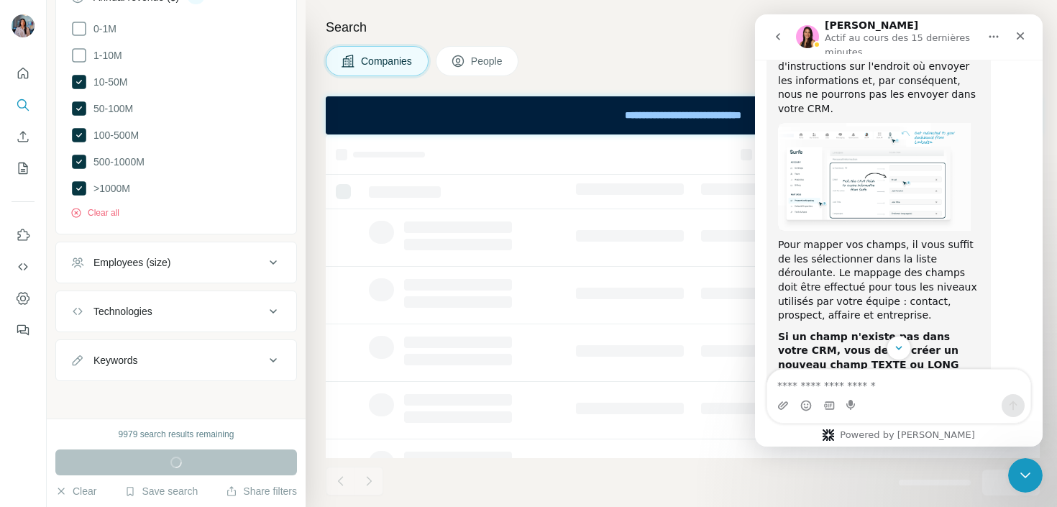
scroll to position [1373, 0]
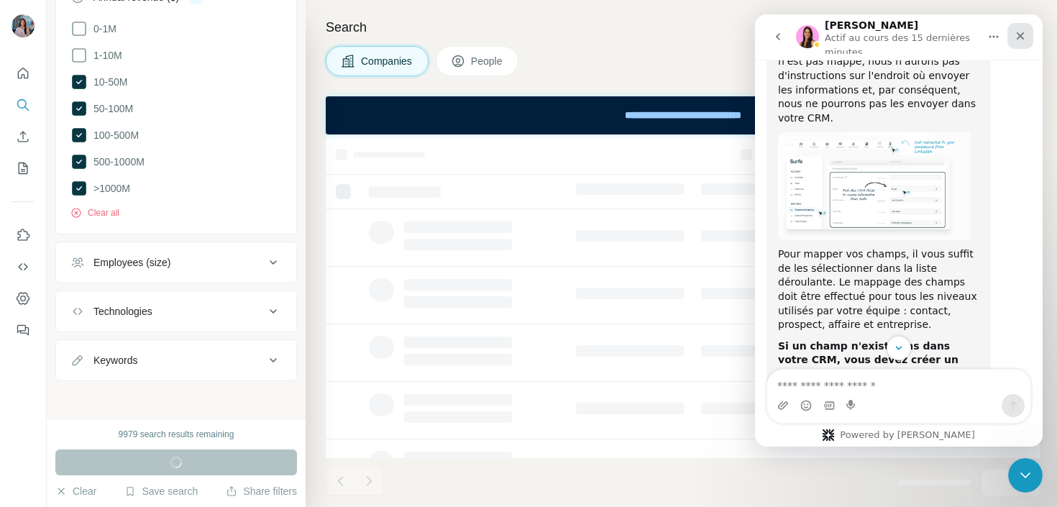
click at [1027, 29] on div "Fermer" at bounding box center [1021, 36] width 26 height 26
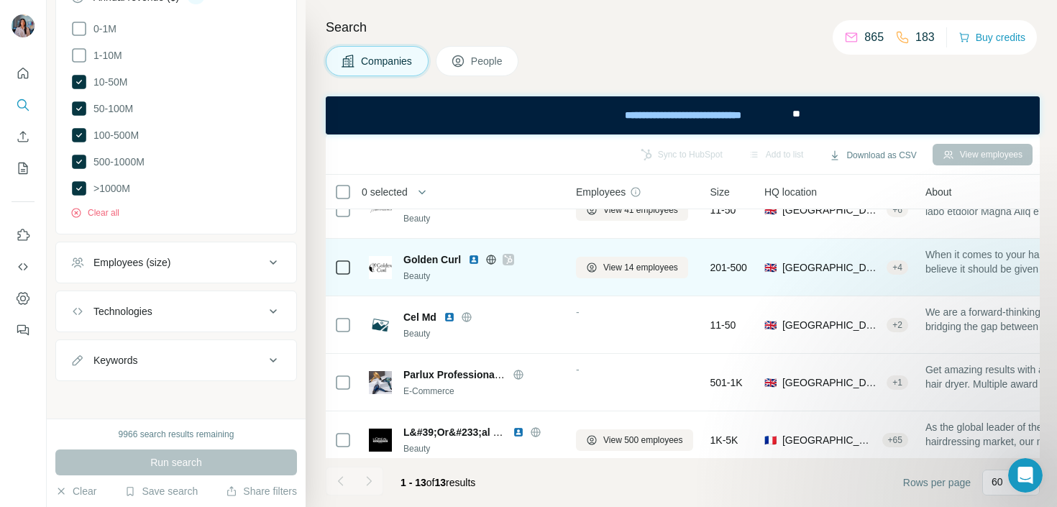
scroll to position [0, 0]
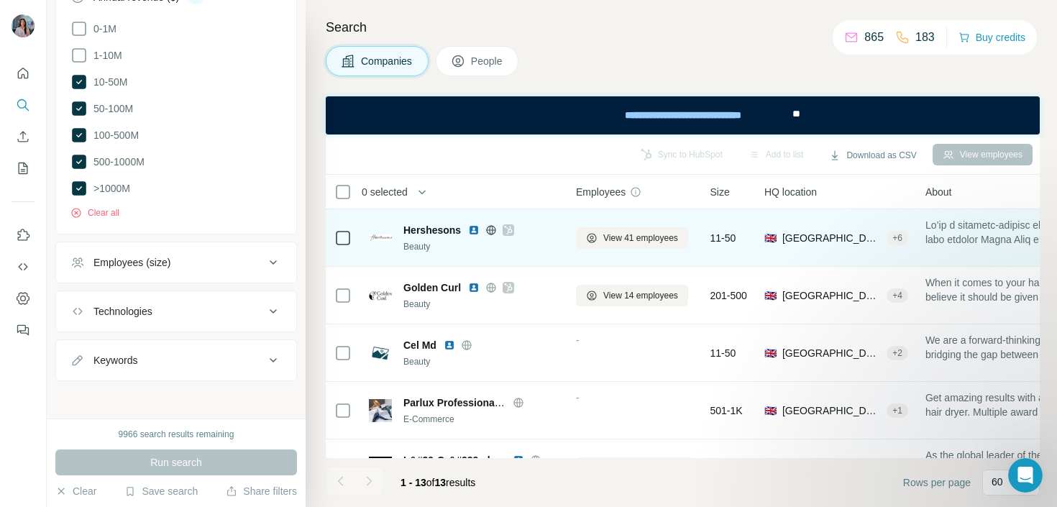
click at [508, 227] on icon at bounding box center [508, 230] width 9 height 12
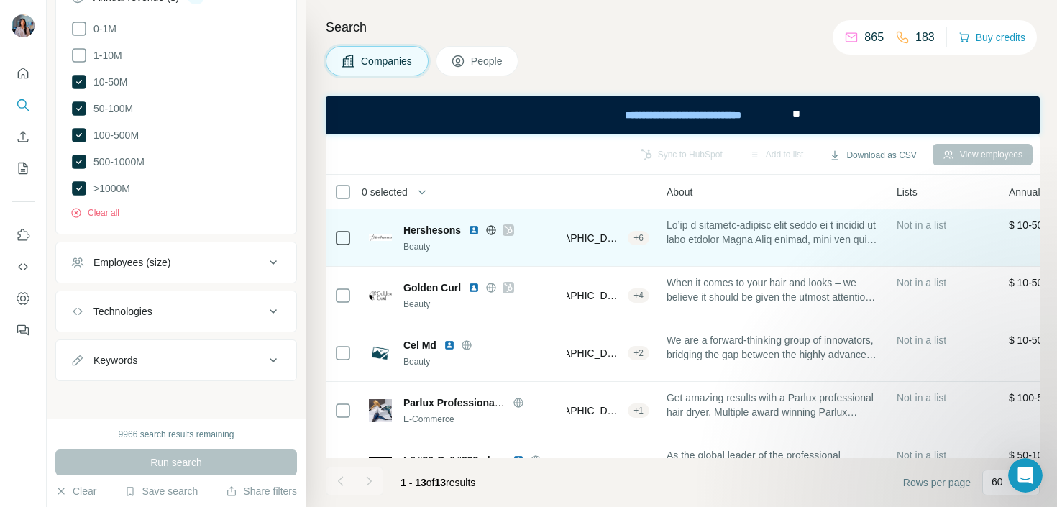
scroll to position [0, 127]
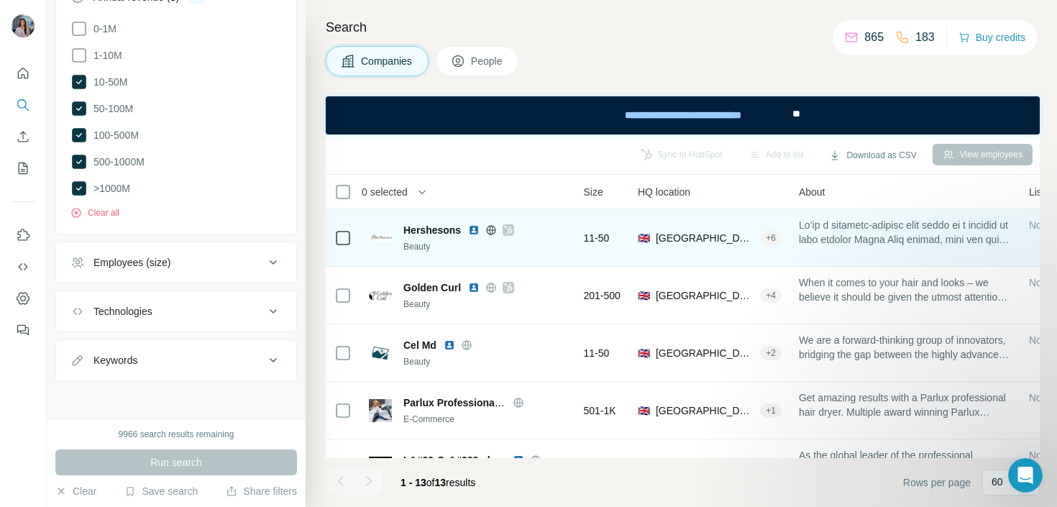
click at [477, 229] on img at bounding box center [474, 230] width 12 height 12
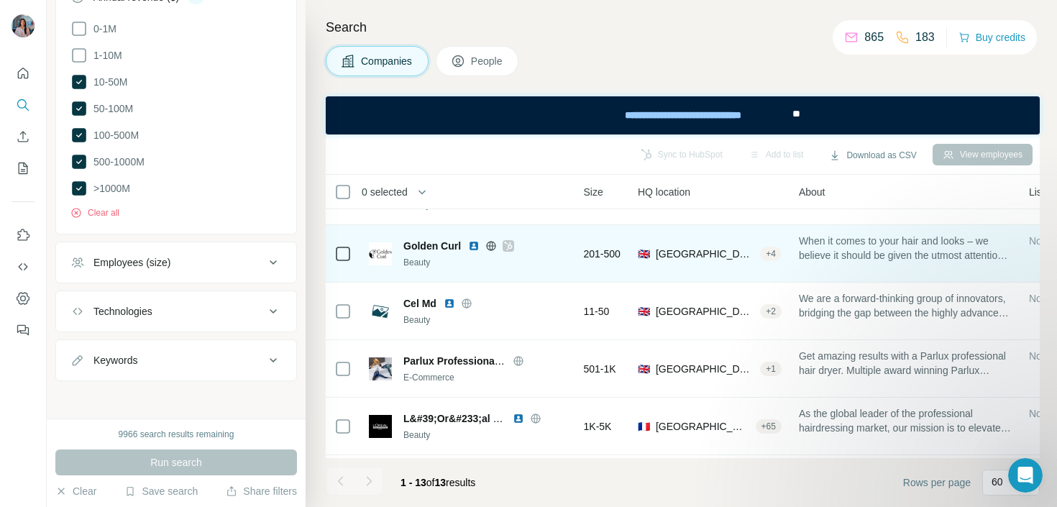
click at [513, 245] on div at bounding box center [509, 246] width 12 height 12
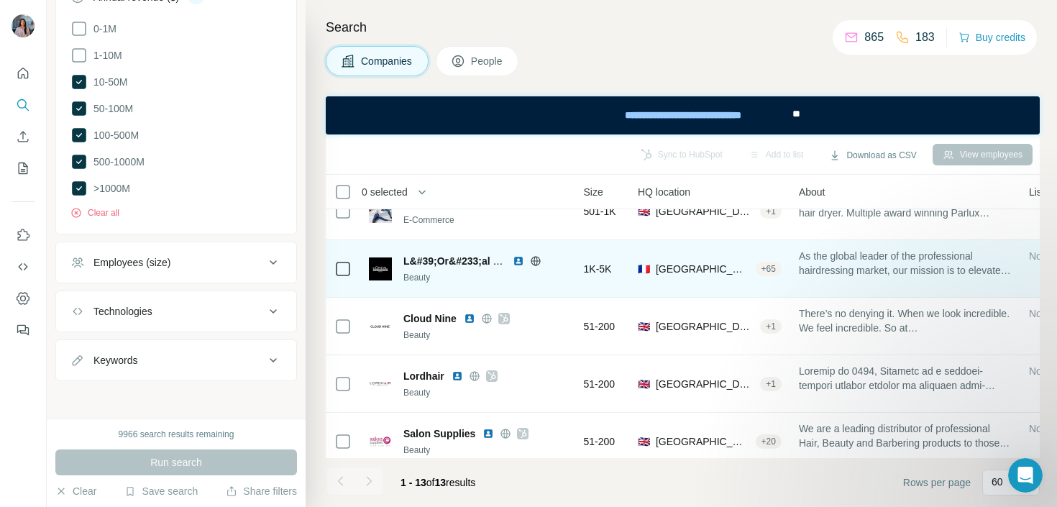
scroll to position [201, 127]
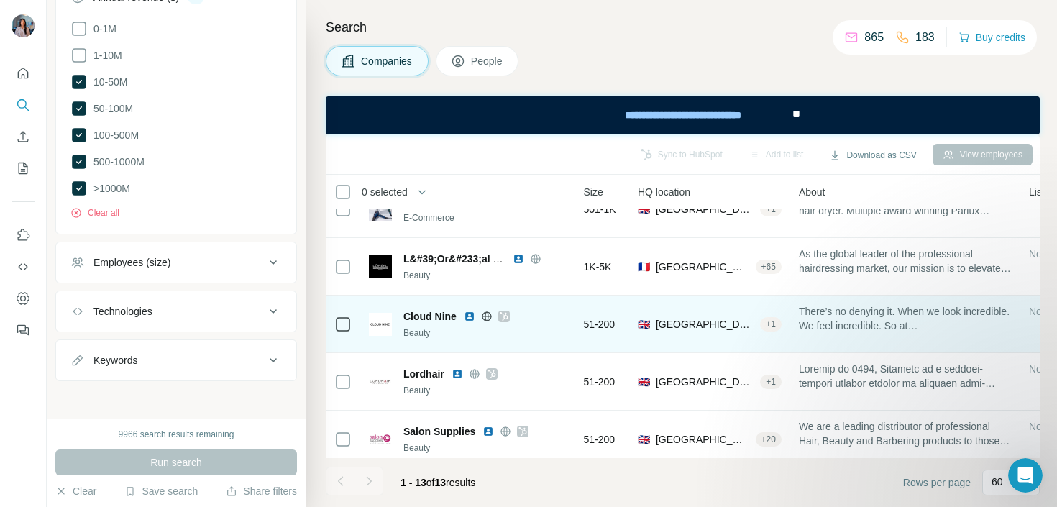
click at [471, 314] on img at bounding box center [470, 317] width 12 height 12
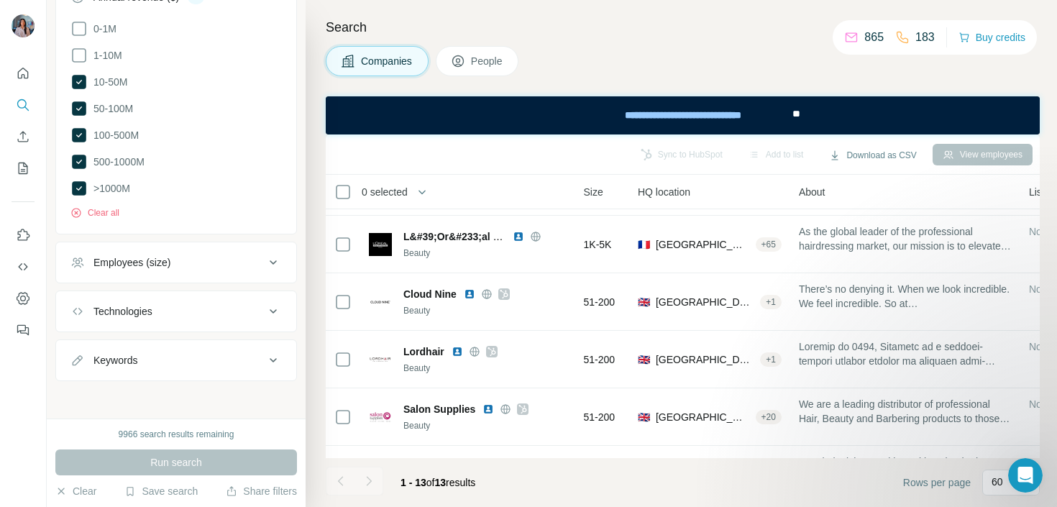
scroll to position [1561, 0]
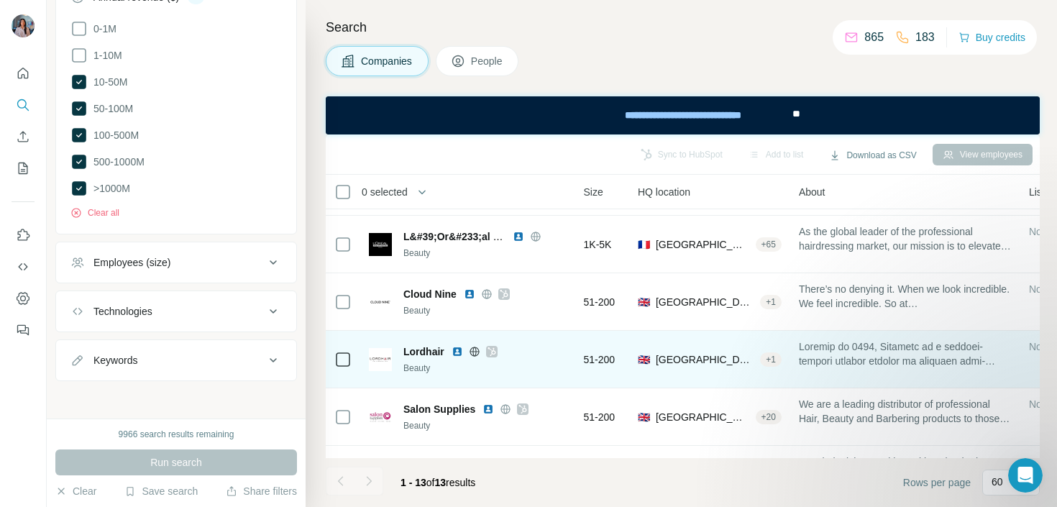
click at [456, 350] on img at bounding box center [458, 352] width 12 height 12
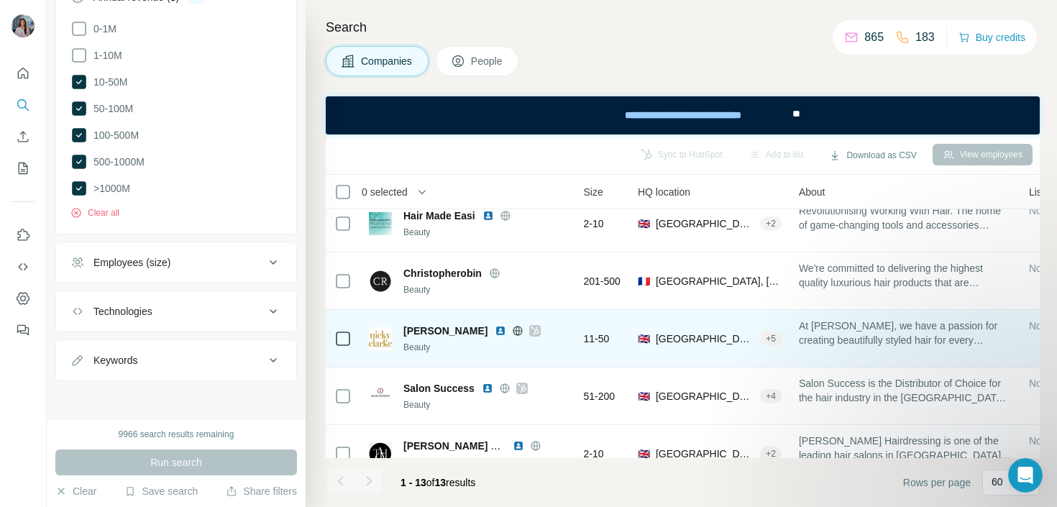
scroll to position [499, 127]
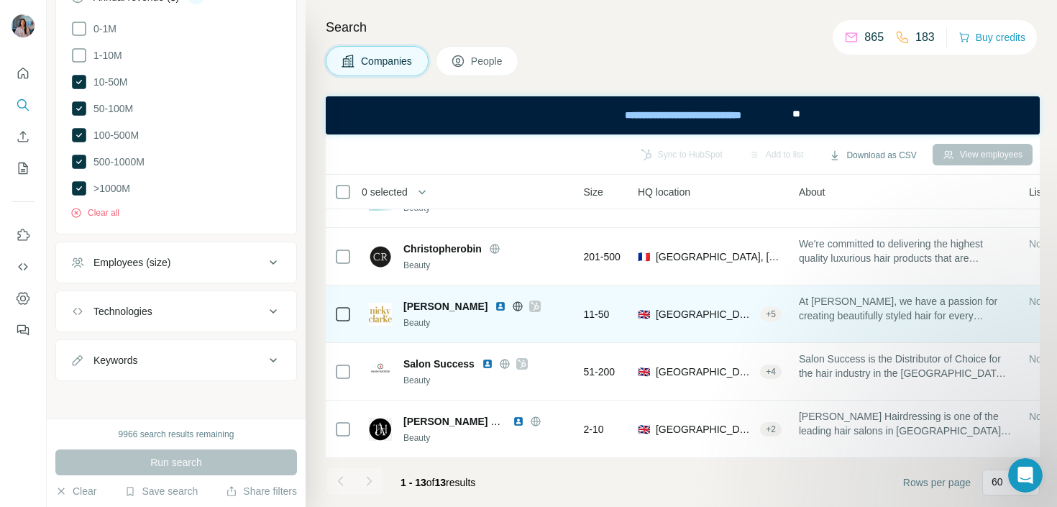
click at [495, 306] on img at bounding box center [501, 307] width 12 height 12
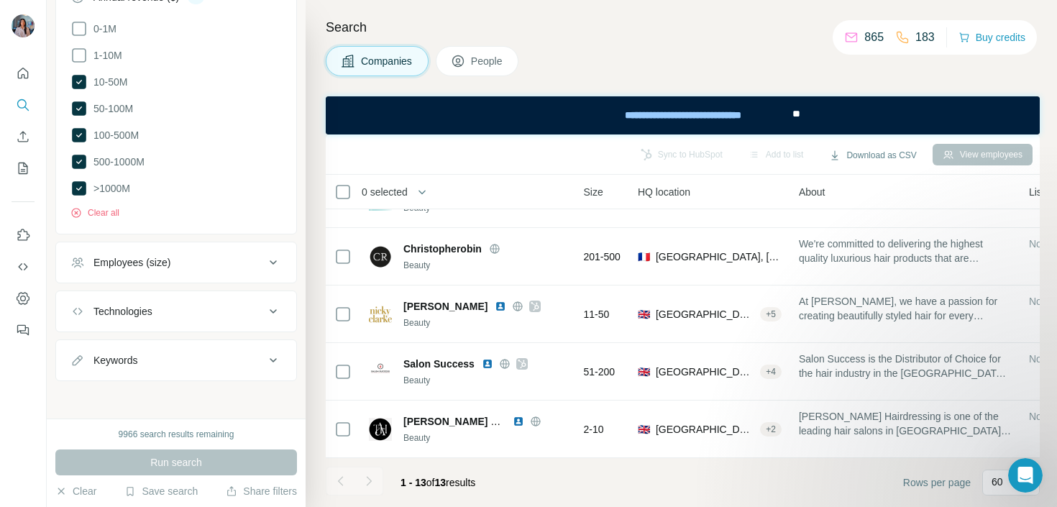
click at [370, 481] on div at bounding box center [369, 481] width 29 height 29
click at [373, 475] on div at bounding box center [369, 481] width 29 height 29
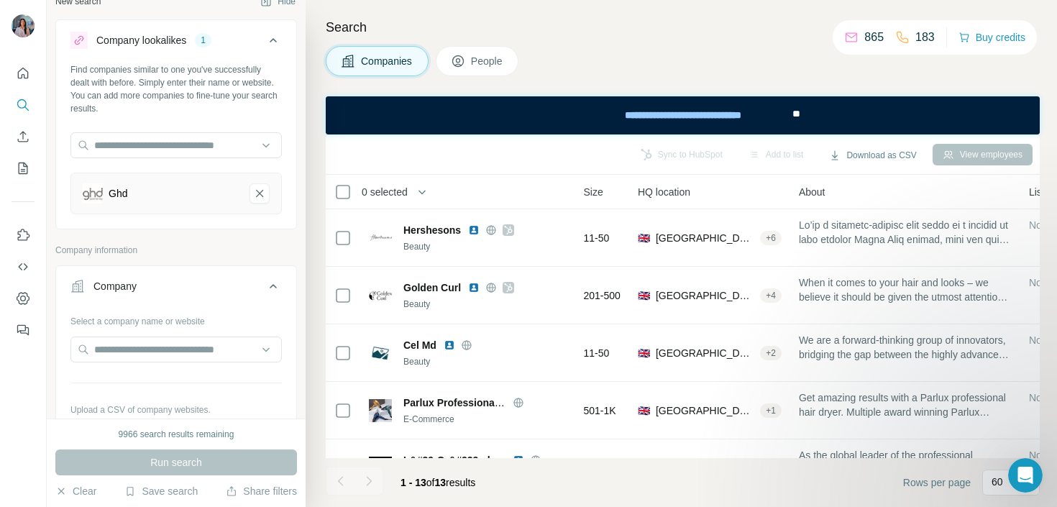
scroll to position [0, 0]
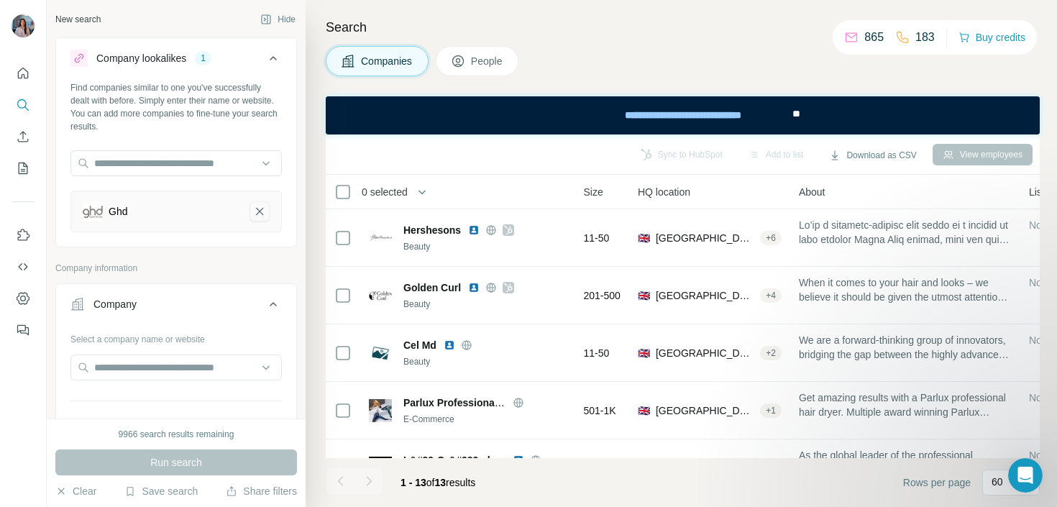
click at [260, 208] on icon "Ghd-remove-button" at bounding box center [259, 211] width 13 height 14
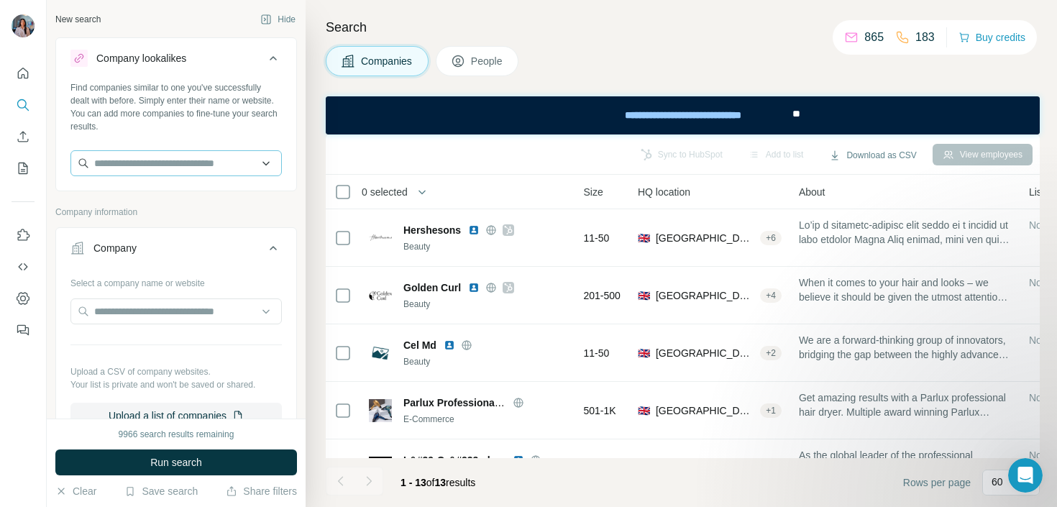
click at [217, 149] on div "Find companies similar to one you've successfully dealt with before. Simply ent…" at bounding box center [176, 134] width 240 height 106
click at [217, 160] on input "text" at bounding box center [175, 163] width 211 height 26
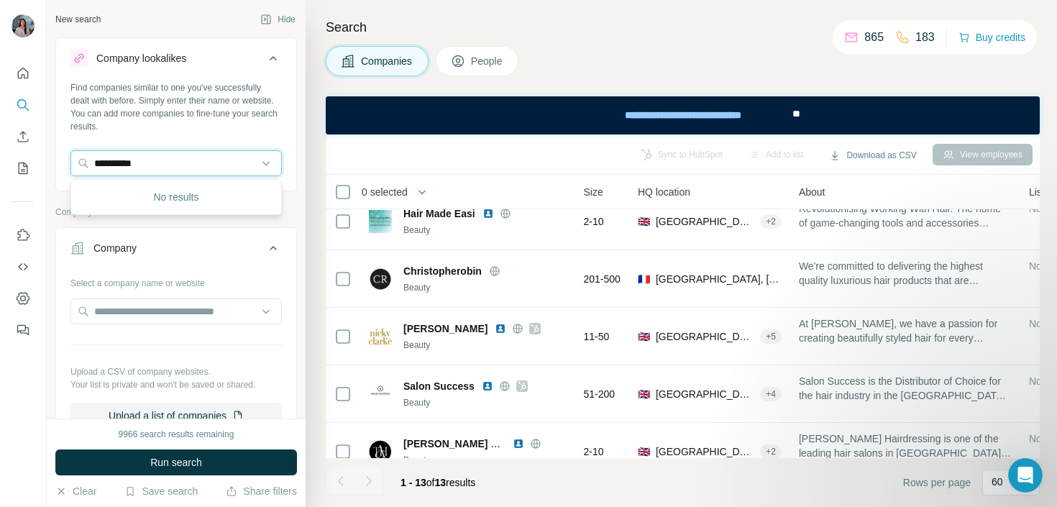
scroll to position [499, 127]
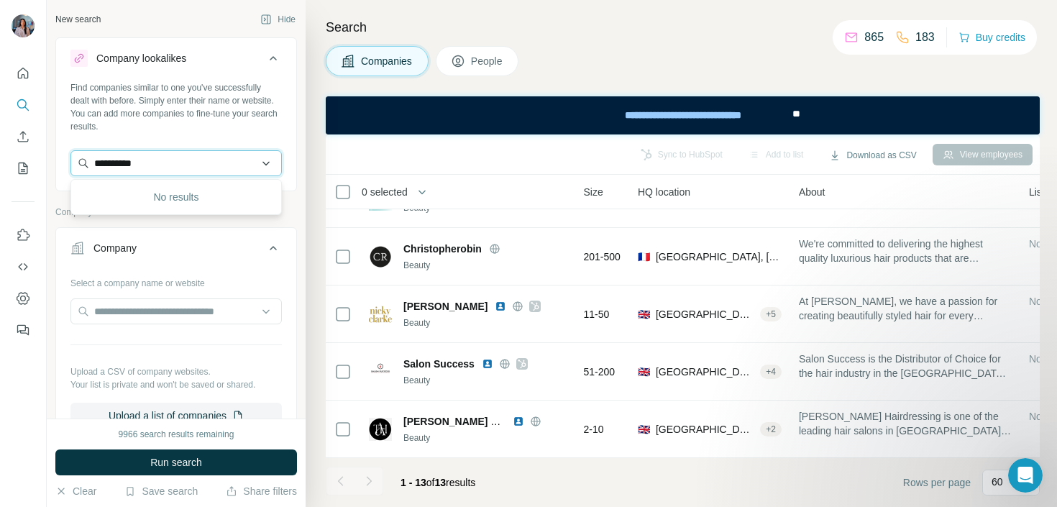
click at [150, 162] on input "**********" at bounding box center [175, 163] width 211 height 26
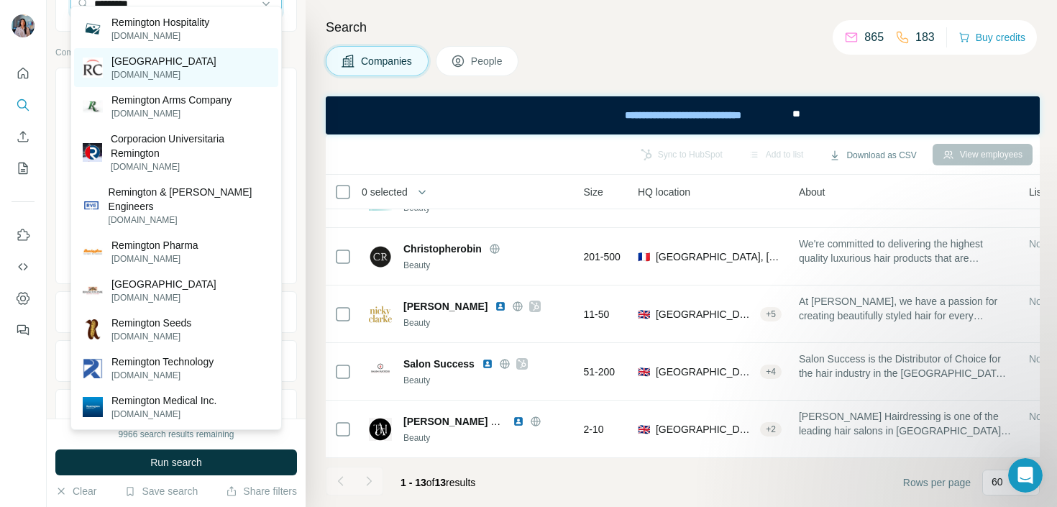
scroll to position [173, 0]
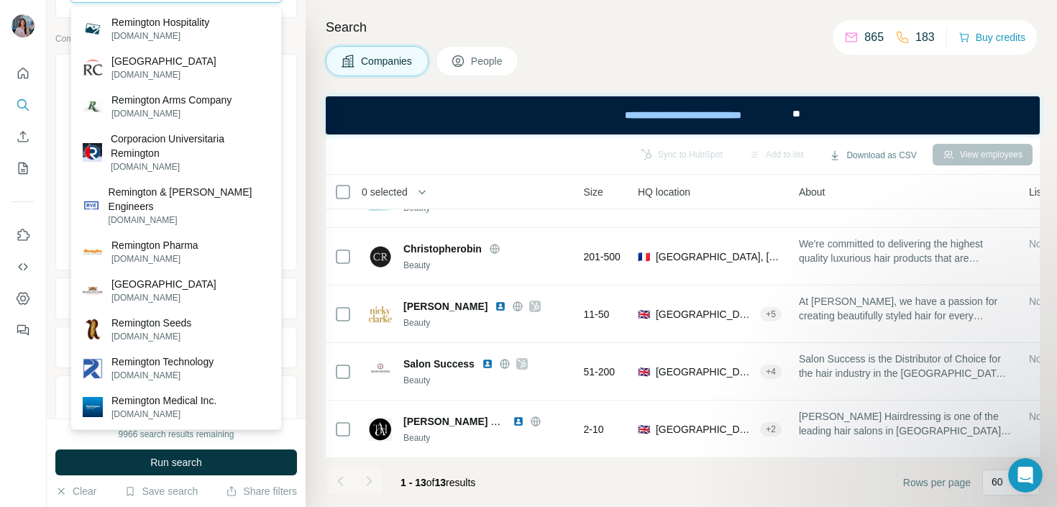
type input "*********"
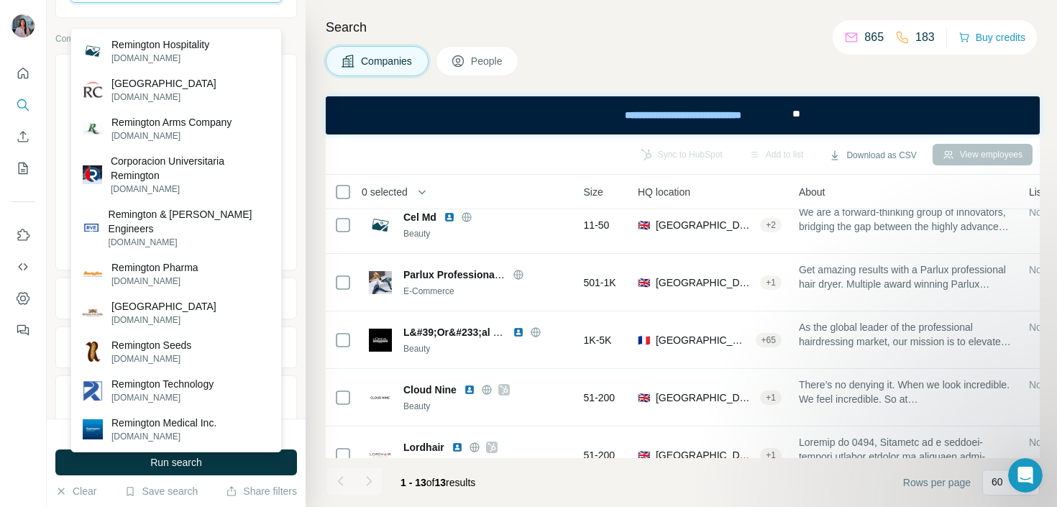
scroll to position [0, 0]
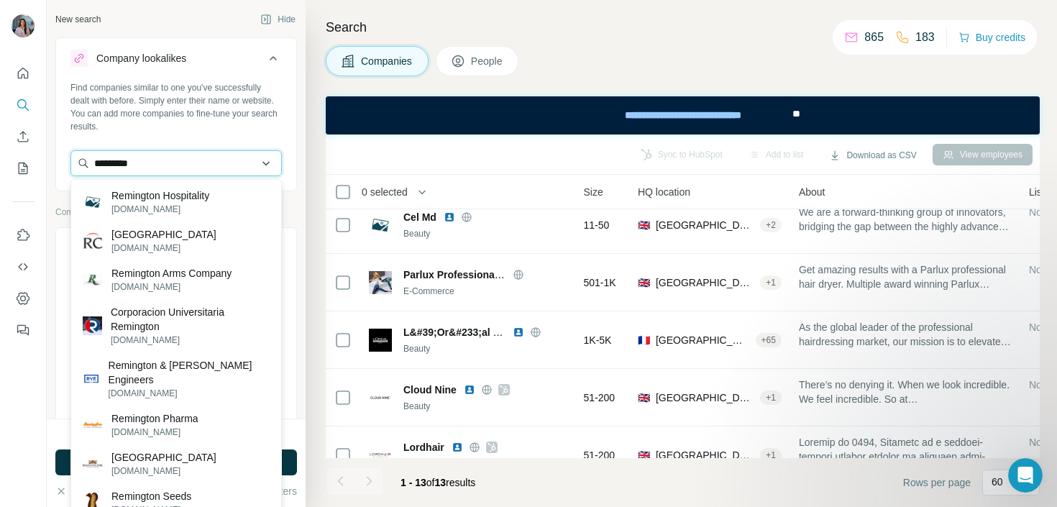
click at [204, 160] on input "*********" at bounding box center [175, 163] width 211 height 26
paste input "**********"
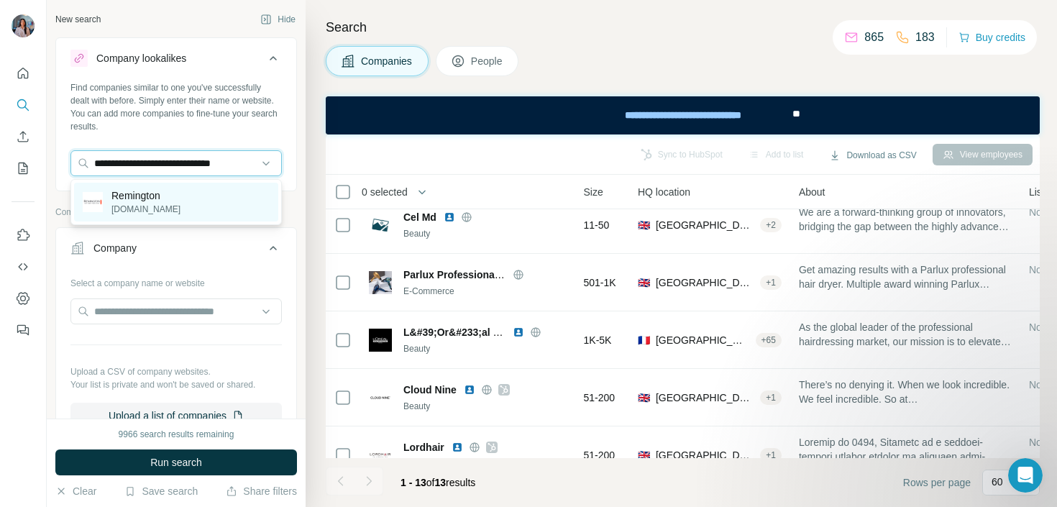
type input "**********"
click at [139, 204] on p "[DOMAIN_NAME]" at bounding box center [146, 209] width 69 height 13
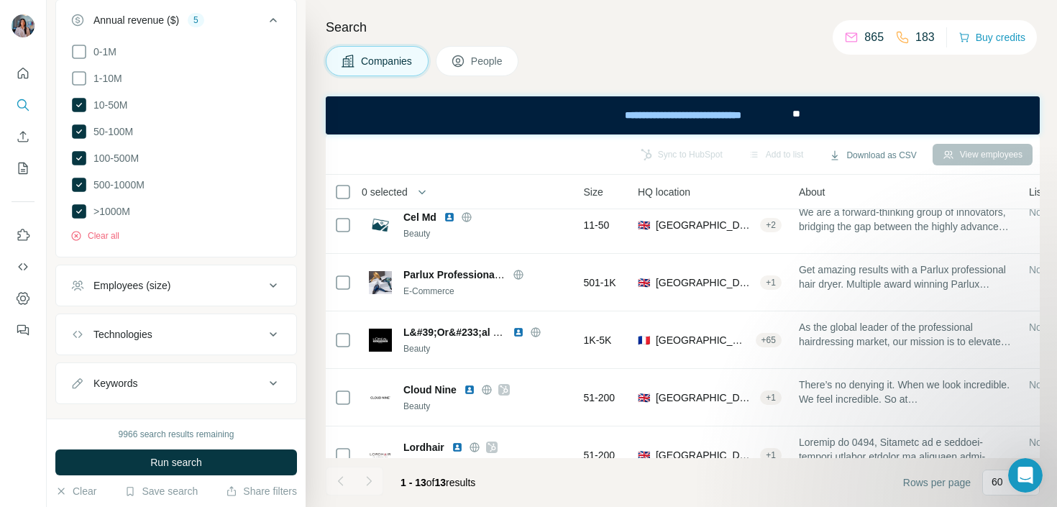
scroll to position [617, 0]
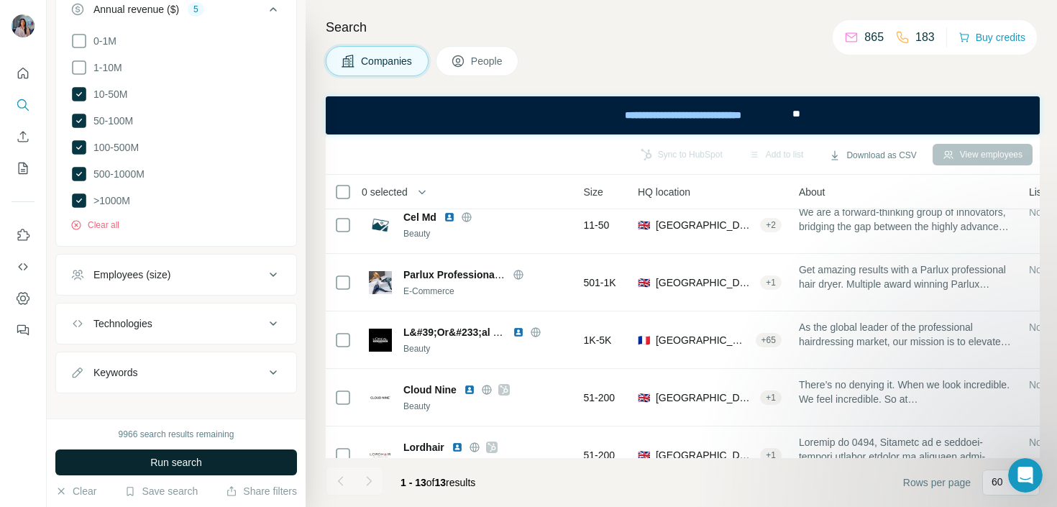
click at [156, 461] on span "Run search" at bounding box center [176, 462] width 52 height 14
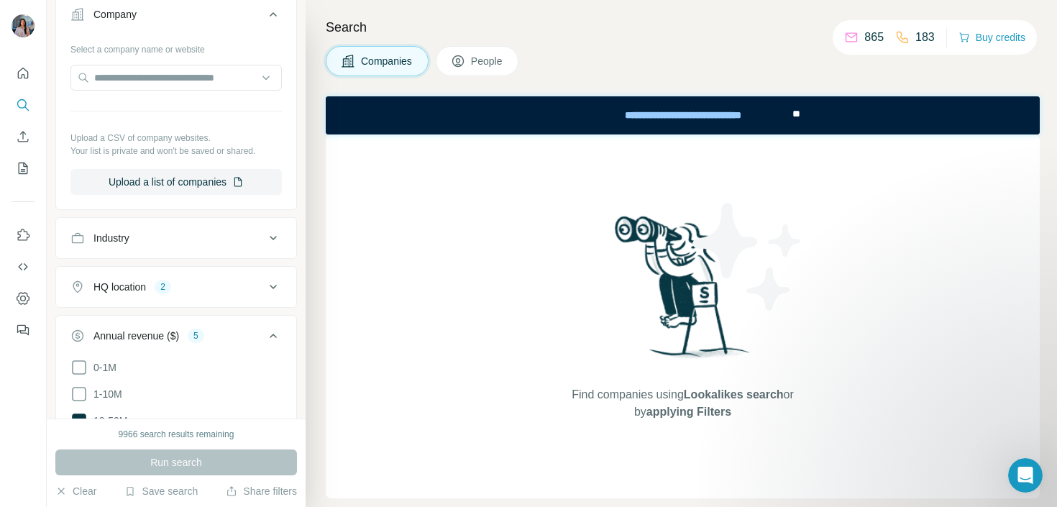
scroll to position [394, 0]
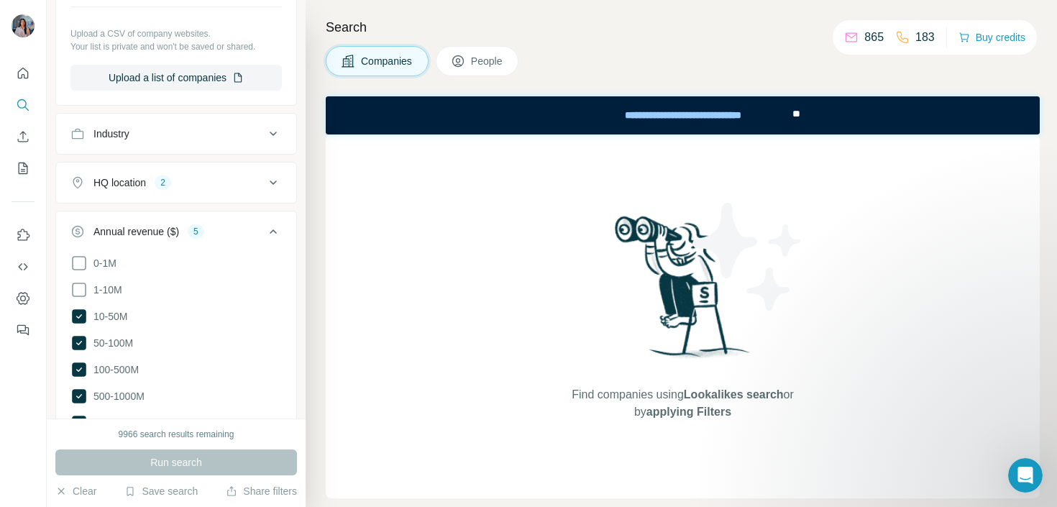
click at [192, 188] on div "HQ location 2" at bounding box center [167, 183] width 194 height 14
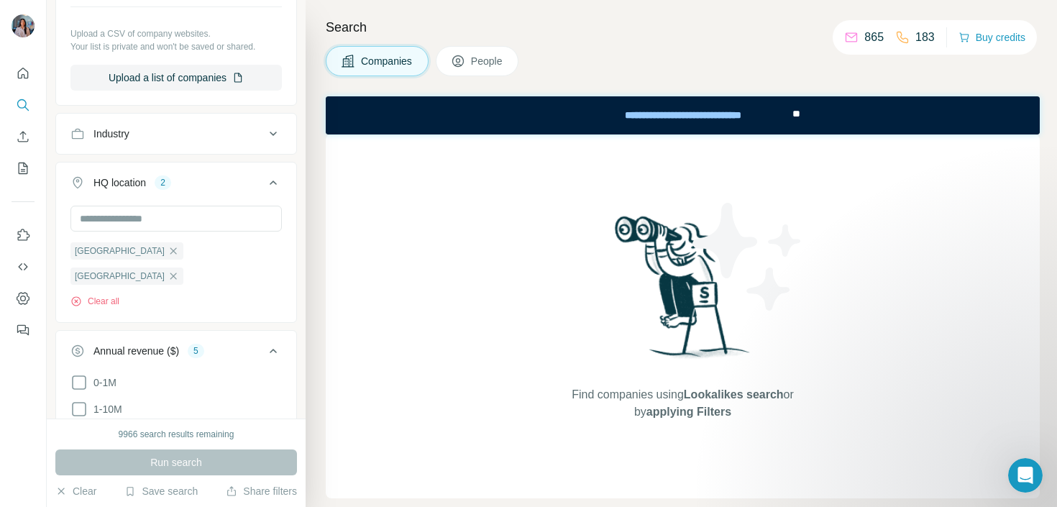
click at [192, 188] on div "HQ location 2" at bounding box center [167, 183] width 194 height 14
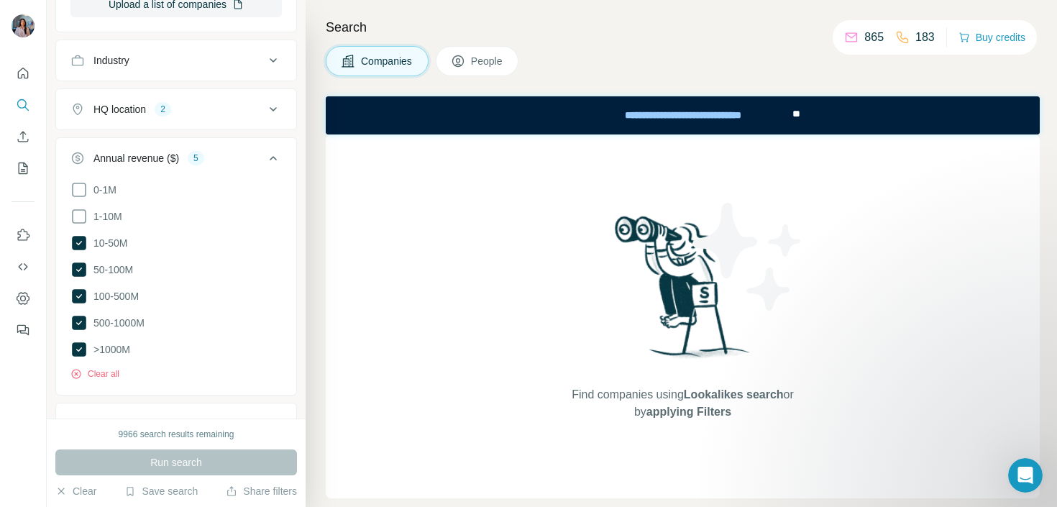
scroll to position [478, 0]
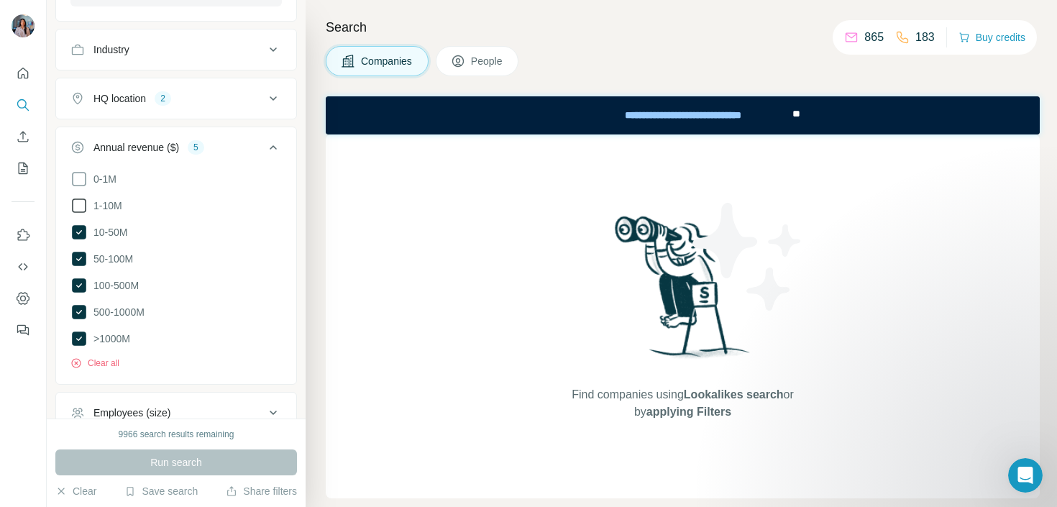
click at [114, 198] on label "1-10M" at bounding box center [96, 205] width 52 height 17
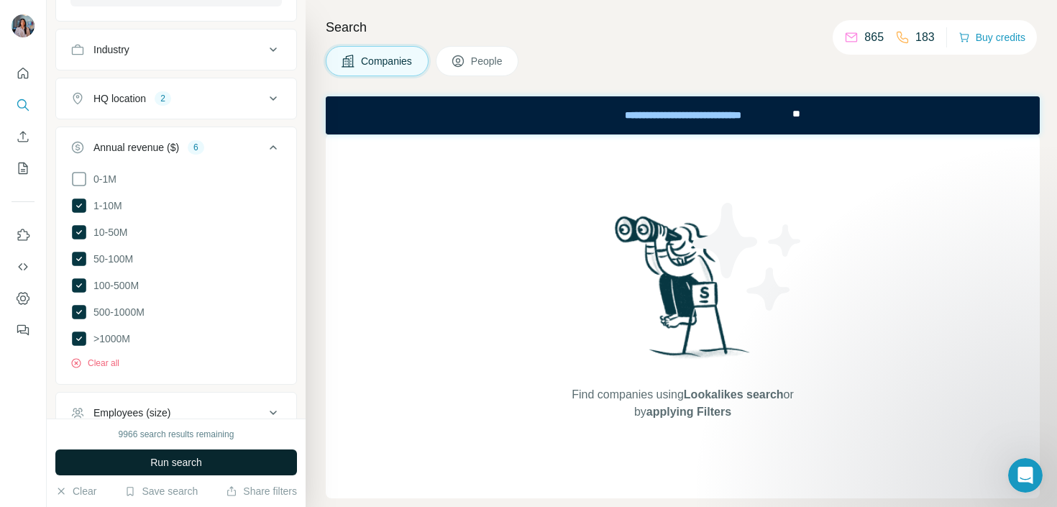
click at [176, 461] on span "Run search" at bounding box center [176, 462] width 52 height 14
